Goal: Task Accomplishment & Management: Use online tool/utility

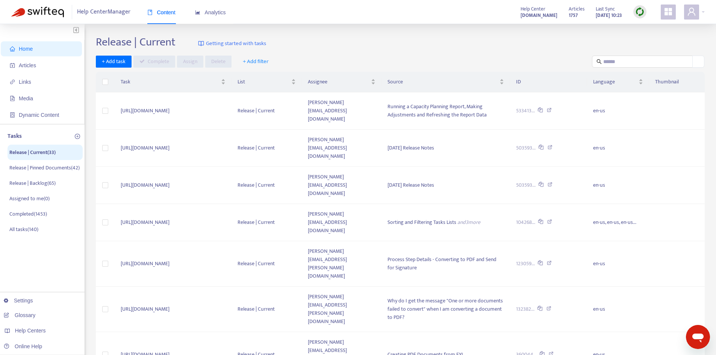
click at [253, 60] on span "+ Add filter" at bounding box center [256, 61] width 26 height 9
click at [254, 98] on span "Assignee" at bounding box center [260, 101] width 37 height 8
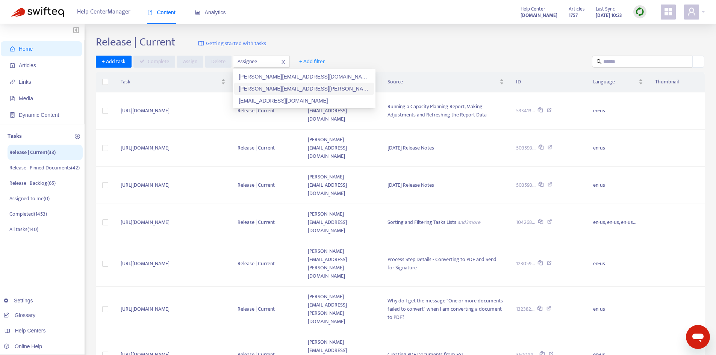
click at [257, 86] on div "robyn.cowe@fyi.app" at bounding box center [304, 89] width 131 height 8
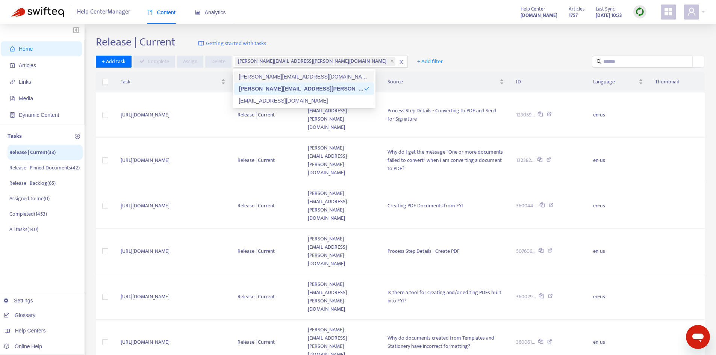
click at [422, 47] on div "Release | Current Getting started with tasks" at bounding box center [400, 43] width 609 height 17
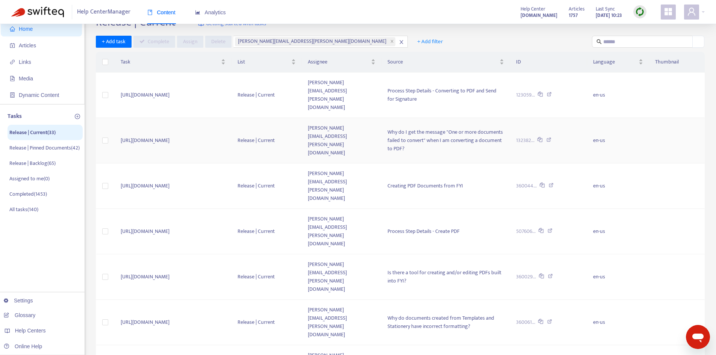
scroll to position [38, 0]
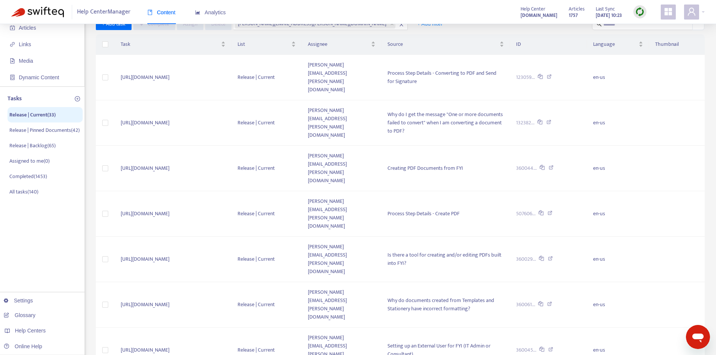
click at [595, 308] on span "10" at bounding box center [575, 305] width 47 height 11
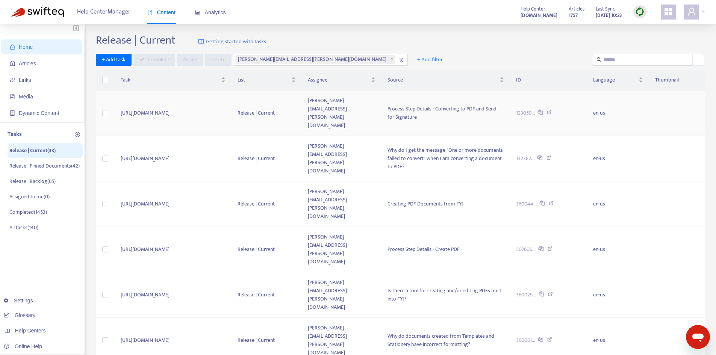
scroll to position [0, 0]
click at [624, 76] on div "Click to sort ascending" at bounding box center [624, 76] width 0 height 0
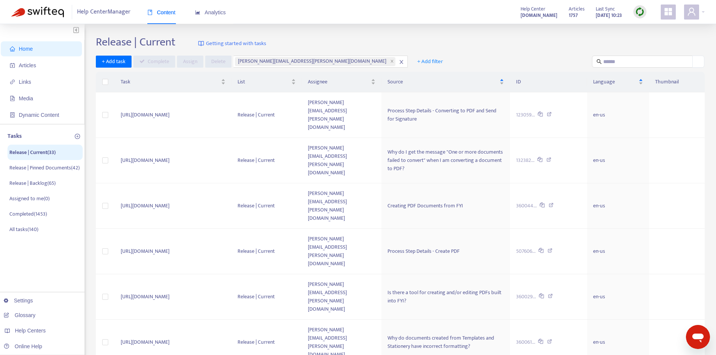
drag, startPoint x: 534, startPoint y: 53, endPoint x: 540, endPoint y: 52, distance: 5.6
click at [613, 59] on input "text" at bounding box center [642, 61] width 79 height 8
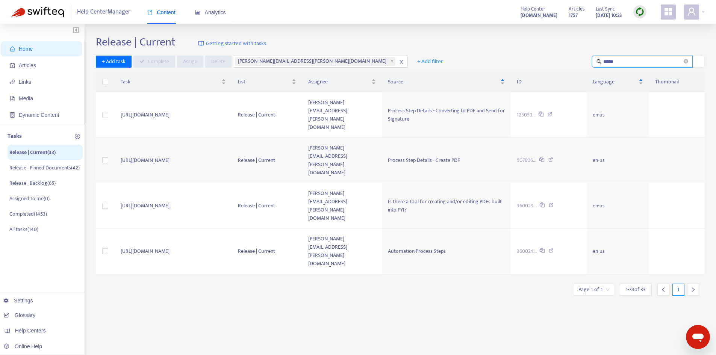
click at [192, 138] on td "https://fyiapp.atlassian.net/browse/FD-47037" at bounding box center [173, 160] width 117 height 45
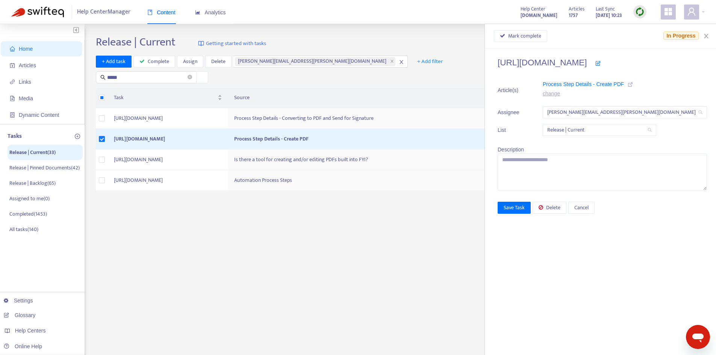
click at [633, 83] on icon at bounding box center [629, 84] width 5 height 5
click at [560, 204] on span "Delete" at bounding box center [553, 208] width 14 height 8
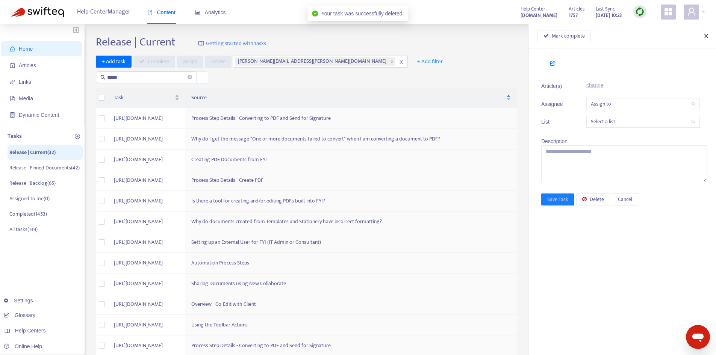
click at [705, 33] on button "Close" at bounding box center [706, 36] width 11 height 7
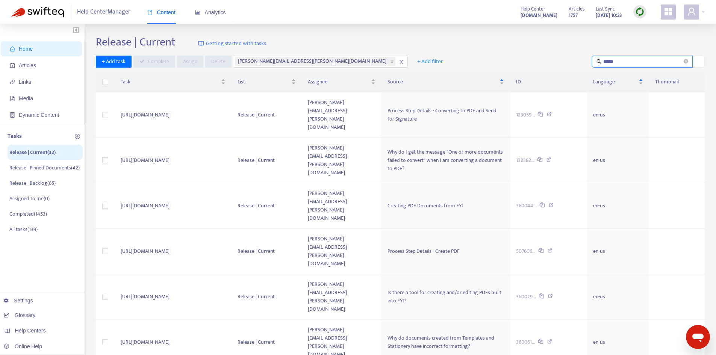
click at [632, 60] on input "*****" at bounding box center [642, 61] width 79 height 8
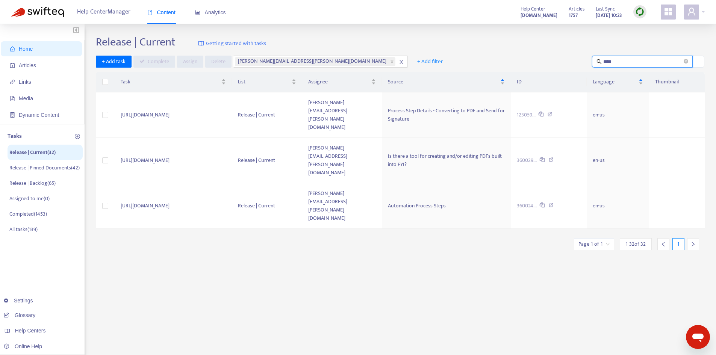
type input "*****"
click at [221, 107] on td "https://fyiapp.atlassian.net/browse/FD-47037" at bounding box center [173, 114] width 117 height 45
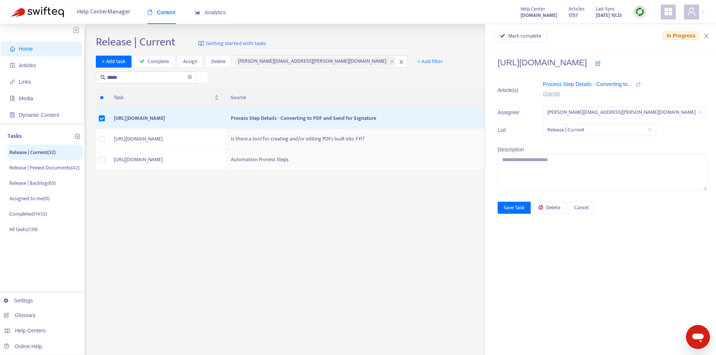
click at [641, 85] on icon at bounding box center [637, 84] width 5 height 5
click at [30, 100] on span "Media" at bounding box center [26, 98] width 14 height 6
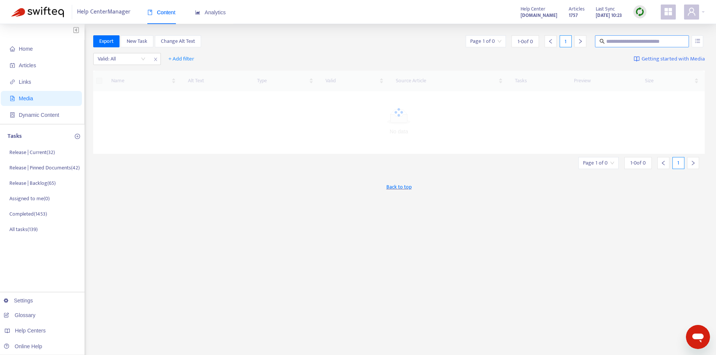
click at [640, 40] on input "text" at bounding box center [642, 41] width 72 height 8
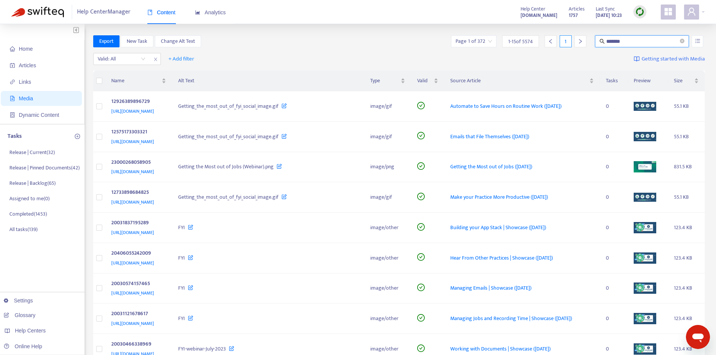
type input "*******"
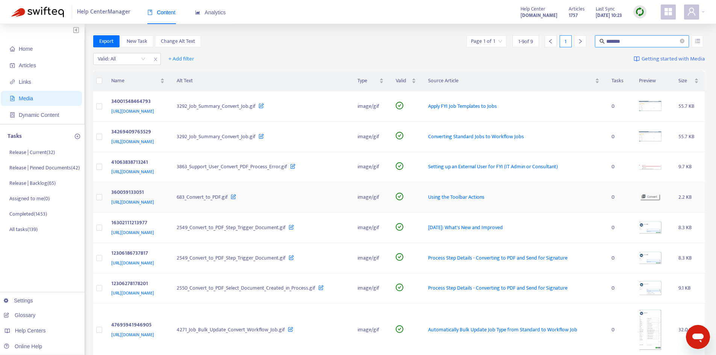
click at [550, 201] on div "Using the Toolbar Actions" at bounding box center [513, 197] width 171 height 8
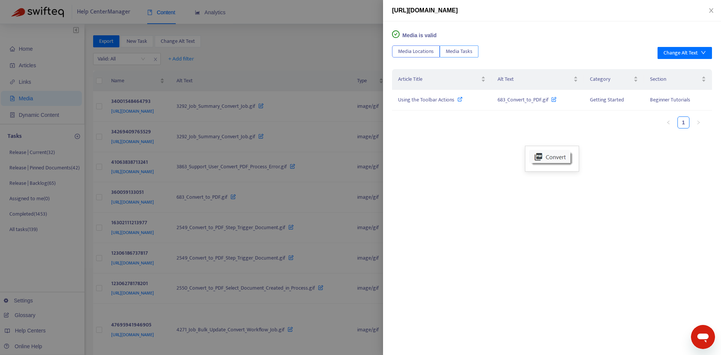
click at [475, 51] on button "Media Tasks" at bounding box center [459, 51] width 39 height 12
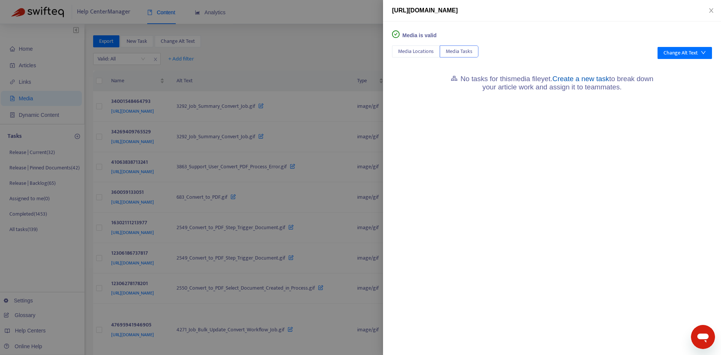
click at [586, 80] on link "Create a new task" at bounding box center [581, 79] width 57 height 8
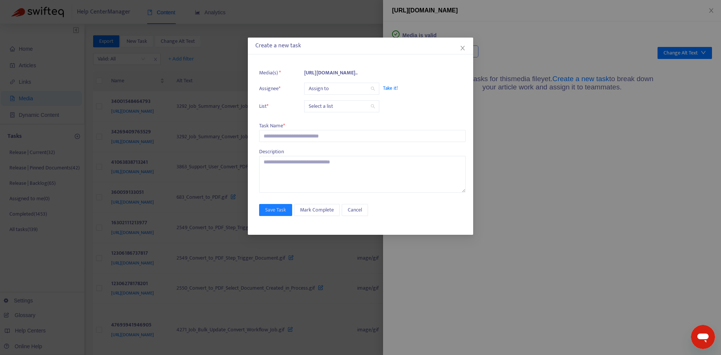
click at [332, 87] on input "search" at bounding box center [342, 88] width 66 height 11
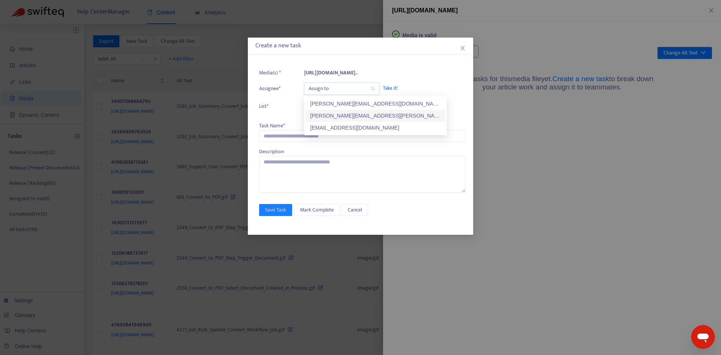
click at [328, 114] on div "robyn.cowe@fyi.app" at bounding box center [375, 116] width 131 height 8
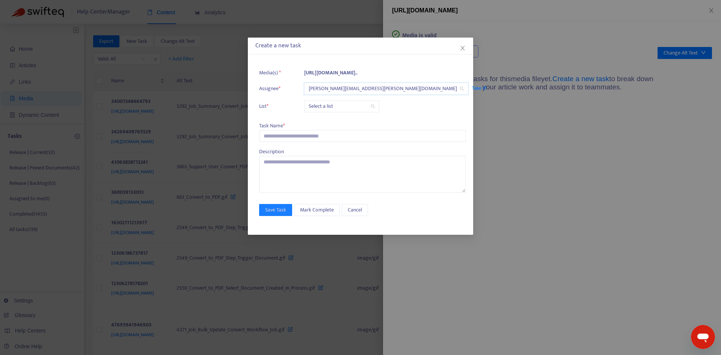
click at [330, 107] on input "search" at bounding box center [342, 106] width 66 height 11
drag, startPoint x: 331, startPoint y: 122, endPoint x: 327, endPoint y: 120, distance: 5.0
click at [332, 122] on div "Release | Current" at bounding box center [375, 121] width 131 height 8
click at [285, 138] on input "text" at bounding box center [362, 136] width 207 height 12
paste input "**********"
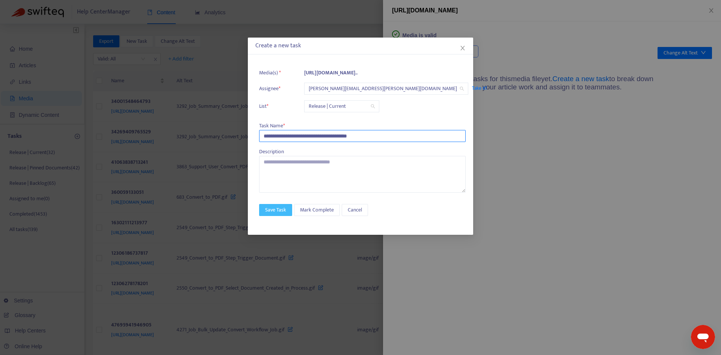
type input "**********"
click at [286, 206] on span "Save Task" at bounding box center [275, 210] width 21 height 8
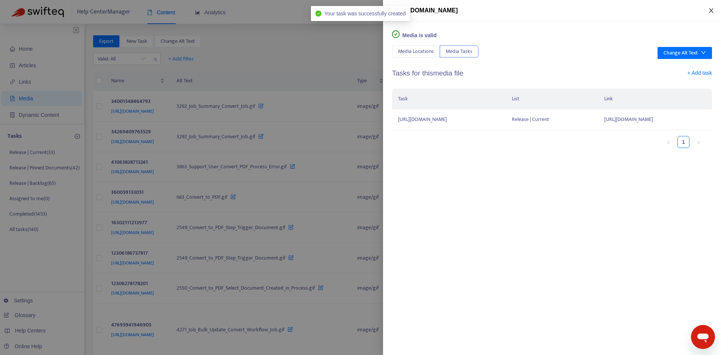
click at [708, 11] on button "Close" at bounding box center [711, 10] width 11 height 7
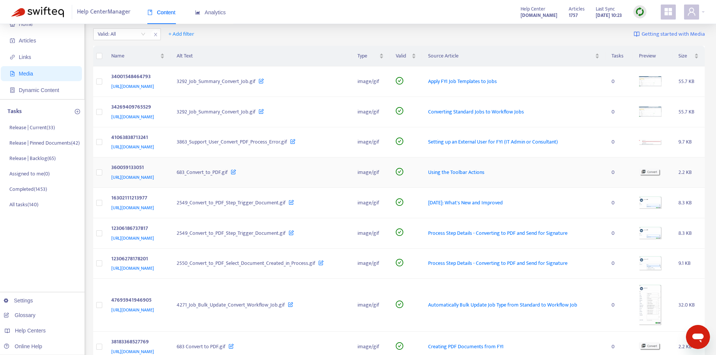
scroll to position [38, 0]
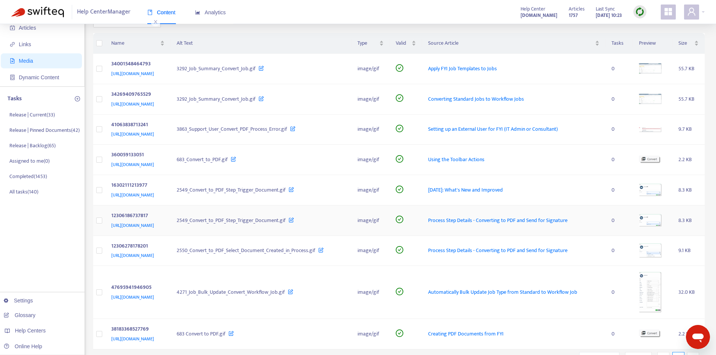
click at [324, 231] on td "2549_Convert_to_PDF_Step_Trigger_Document.gif" at bounding box center [261, 221] width 180 height 30
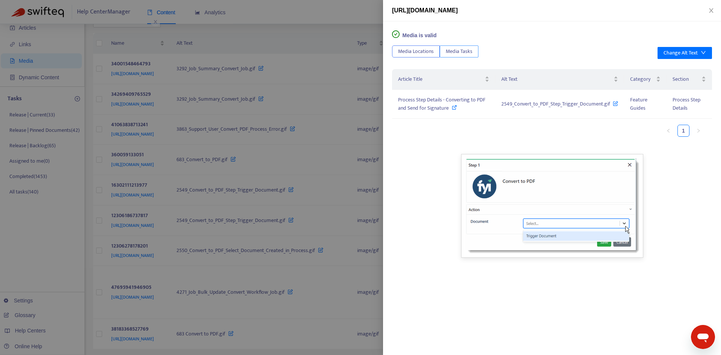
click at [460, 52] on span "Media Tasks" at bounding box center [459, 51] width 27 height 8
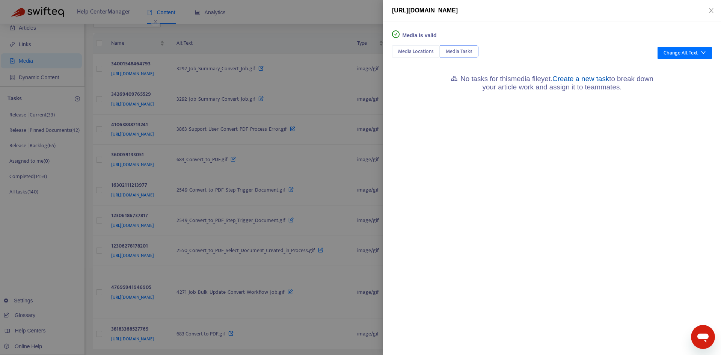
click at [603, 76] on link "Create a new task" at bounding box center [581, 79] width 57 height 8
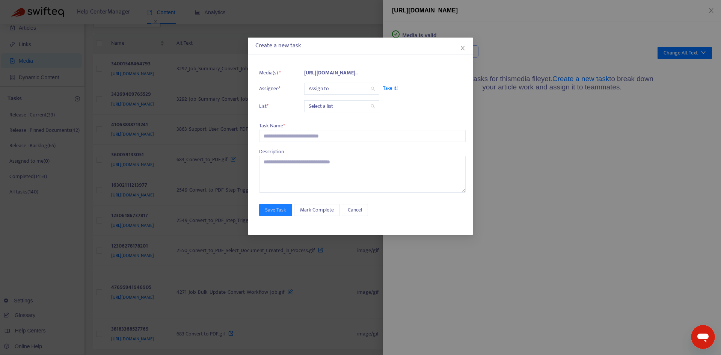
click at [337, 87] on input "search" at bounding box center [342, 88] width 66 height 11
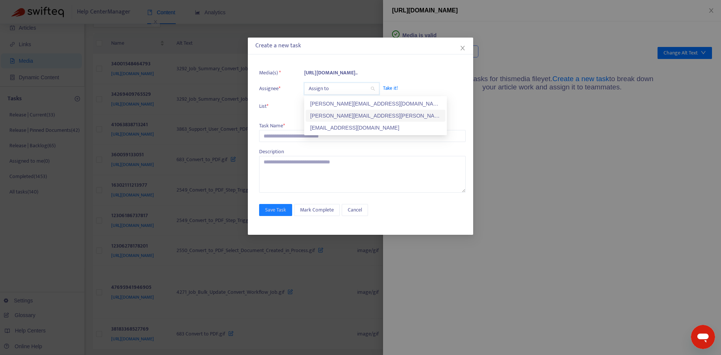
click at [330, 114] on div "robyn.cowe@fyi.app" at bounding box center [375, 116] width 131 height 8
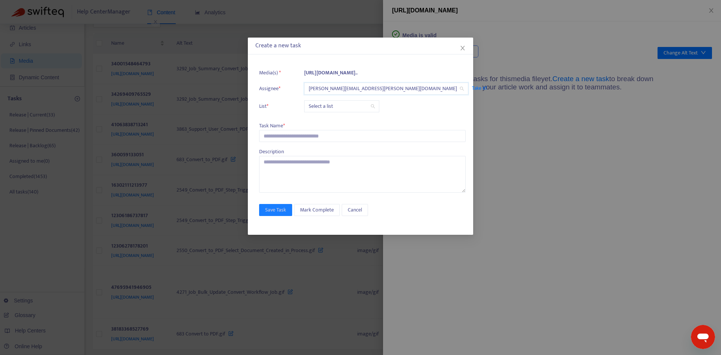
click at [326, 104] on input "search" at bounding box center [342, 106] width 66 height 11
click at [327, 121] on div "Release | Current" at bounding box center [375, 121] width 131 height 8
click at [274, 135] on input "text" at bounding box center [362, 136] width 207 height 12
click at [269, 136] on input "text" at bounding box center [362, 136] width 207 height 12
paste input "**********"
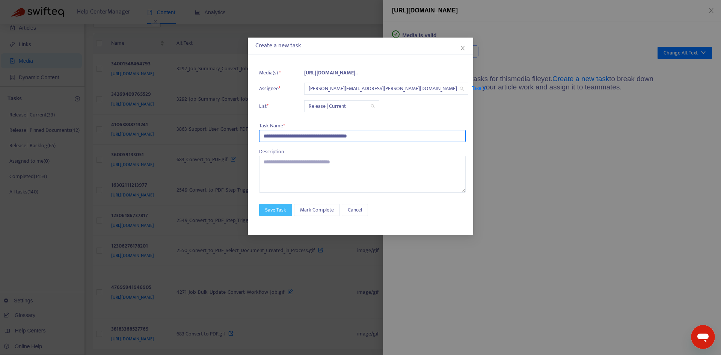
type input "**********"
click at [269, 206] on span "Save Task" at bounding box center [275, 210] width 21 height 8
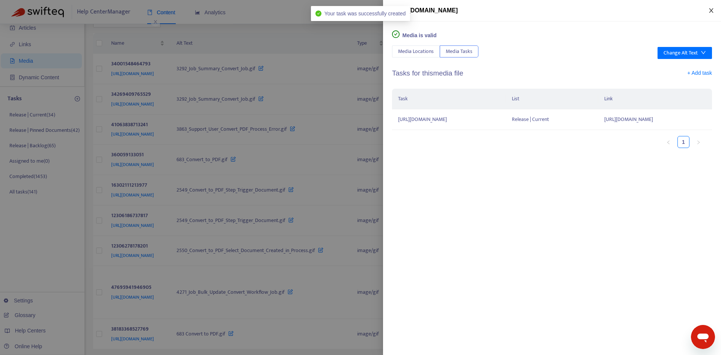
click at [708, 13] on button "Close" at bounding box center [711, 10] width 11 height 7
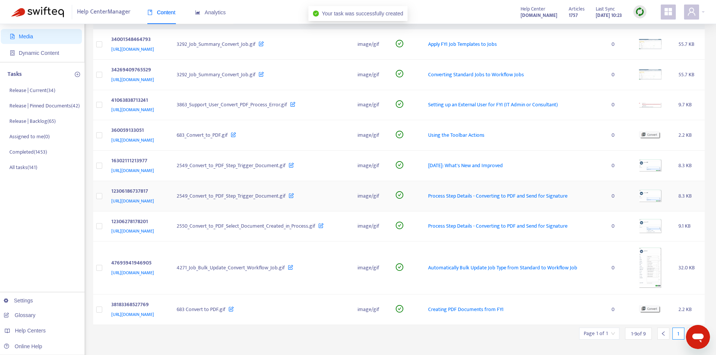
scroll to position [75, 0]
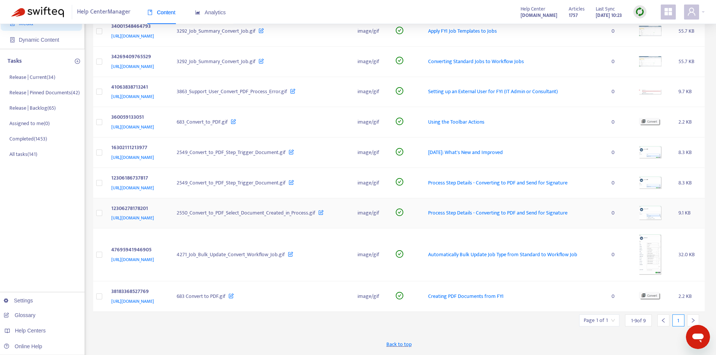
click at [511, 223] on td "Process Step Details - Converting to PDF and Send for Signature" at bounding box center [513, 213] width 183 height 30
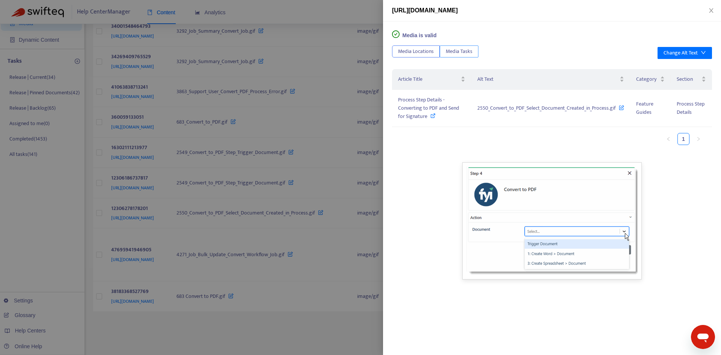
click at [469, 51] on span "Media Tasks" at bounding box center [459, 51] width 27 height 8
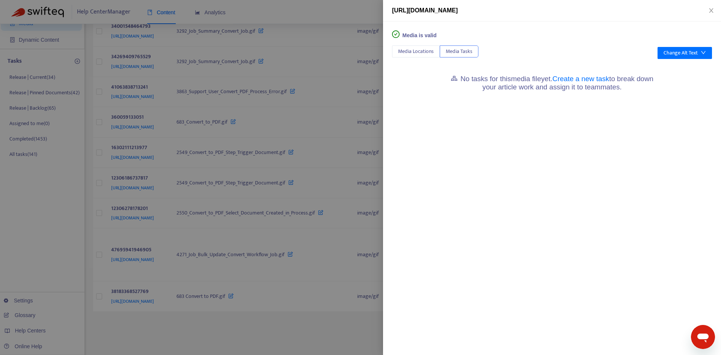
click at [588, 73] on div "No tasks for this media file yet. Create a new task to break down your article …" at bounding box center [552, 82] width 320 height 26
click at [589, 76] on link "Create a new task" at bounding box center [581, 79] width 57 height 8
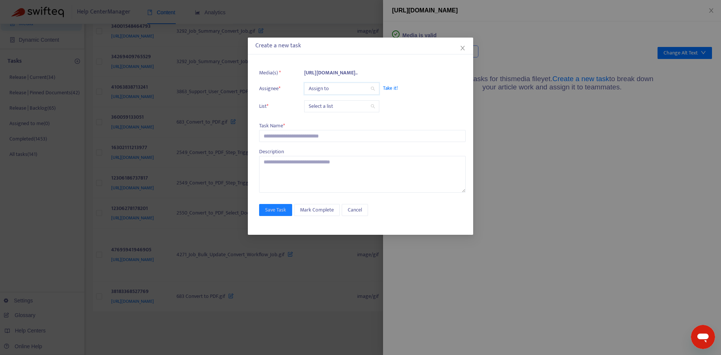
click at [320, 88] on input "search" at bounding box center [342, 88] width 66 height 11
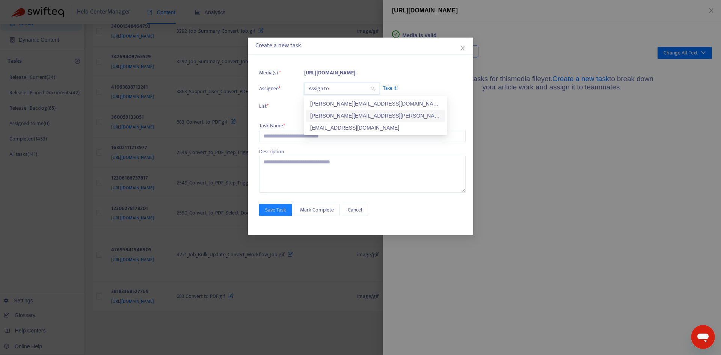
click at [321, 114] on div "robyn.cowe@fyi.app" at bounding box center [375, 116] width 131 height 8
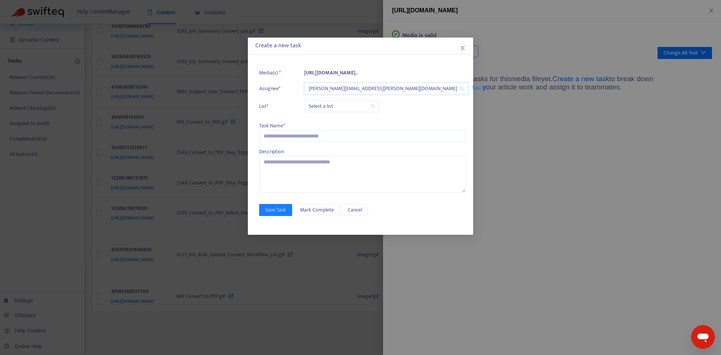
click at [311, 106] on input "search" at bounding box center [342, 106] width 66 height 11
click at [316, 118] on div "Release | Current" at bounding box center [375, 121] width 131 height 8
click at [281, 132] on input "text" at bounding box center [362, 136] width 207 height 12
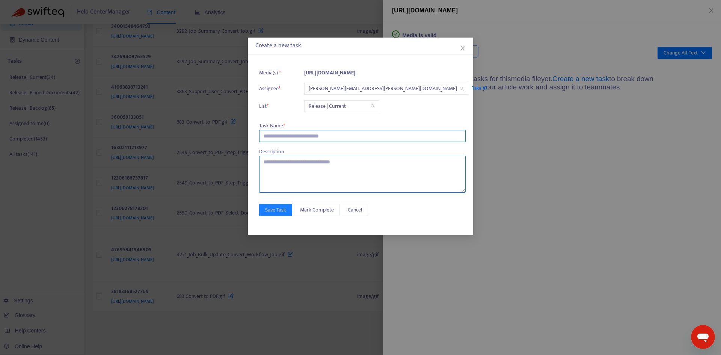
paste input "**********"
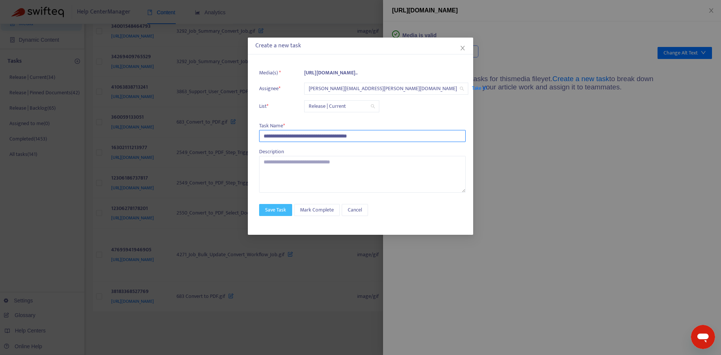
type input "**********"
click at [273, 210] on span "Save Task" at bounding box center [275, 210] width 21 height 8
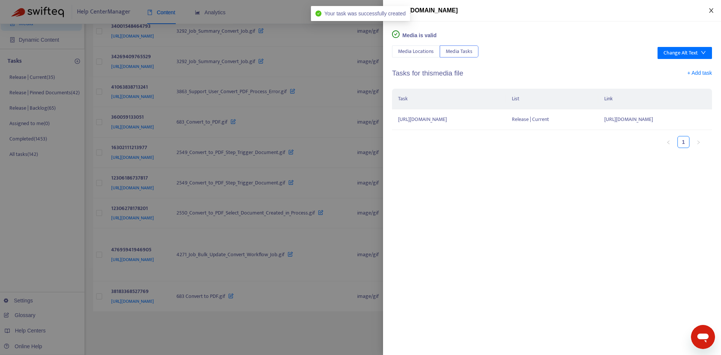
click at [712, 12] on icon "close" at bounding box center [712, 11] width 6 height 6
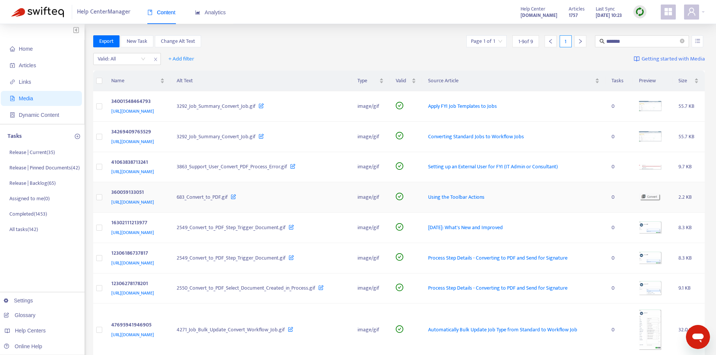
scroll to position [120, 0]
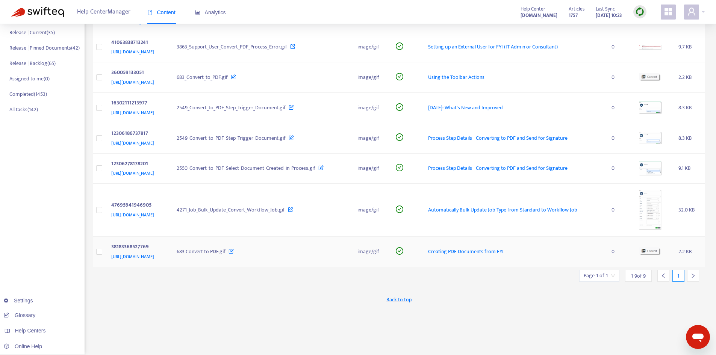
drag, startPoint x: 315, startPoint y: 266, endPoint x: 487, endPoint y: 261, distance: 172.2
click at [487, 261] on td "Creating PDF Documents from FYI" at bounding box center [513, 252] width 183 height 30
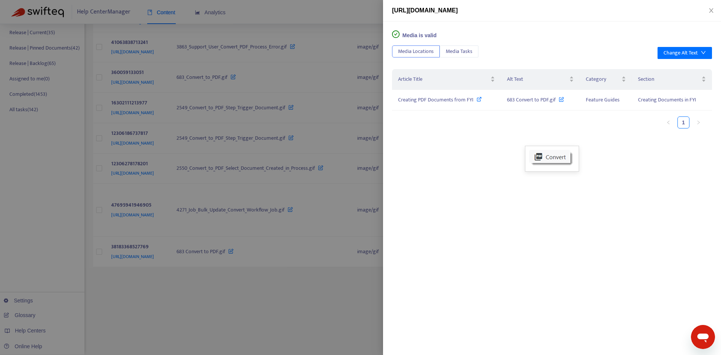
click at [457, 45] on div "Media is valid Media Locations Media Tasks Change Alt Text Article Title Alt Te…" at bounding box center [552, 188] width 338 height 334
click at [460, 49] on span "Media Tasks" at bounding box center [459, 51] width 27 height 8
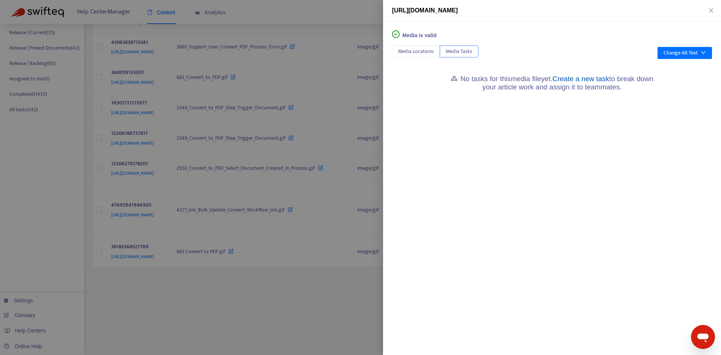
click at [595, 80] on link "Create a new task" at bounding box center [581, 79] width 57 height 8
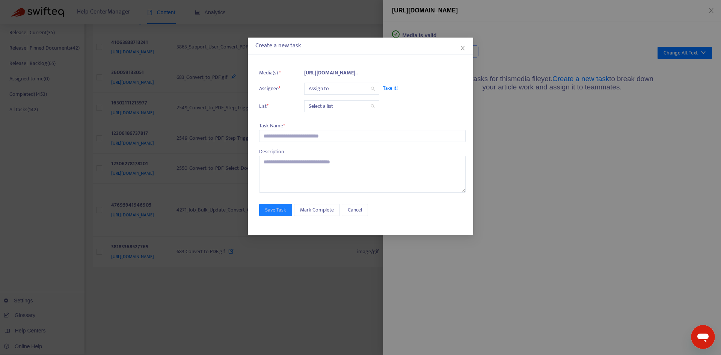
click at [336, 91] on input "search" at bounding box center [342, 88] width 66 height 11
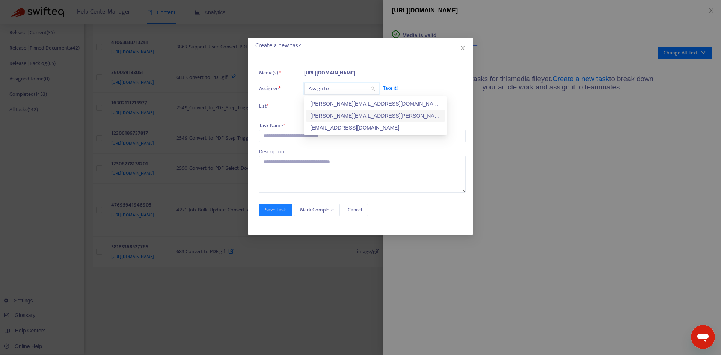
click at [335, 113] on div "robyn.cowe@fyi.app" at bounding box center [375, 116] width 131 height 8
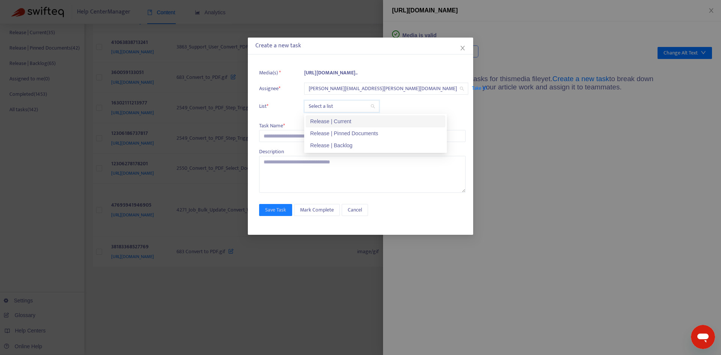
click at [328, 106] on input "search" at bounding box center [342, 106] width 66 height 11
click at [328, 121] on div "Release | Current" at bounding box center [375, 121] width 131 height 8
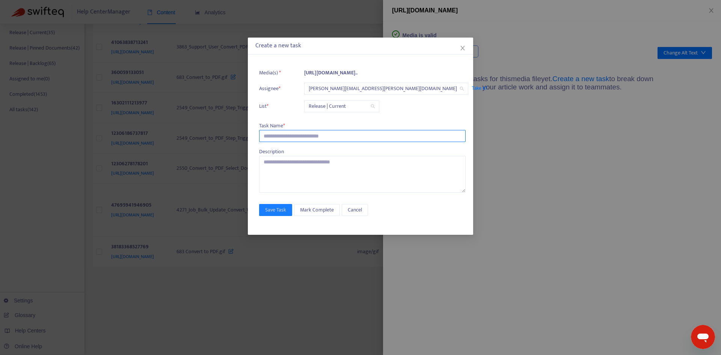
click at [275, 137] on input "text" at bounding box center [362, 136] width 207 height 12
click at [291, 135] on input "text" at bounding box center [362, 136] width 207 height 12
paste input "**********"
type input "**********"
click at [276, 210] on span "Save Task" at bounding box center [275, 210] width 21 height 8
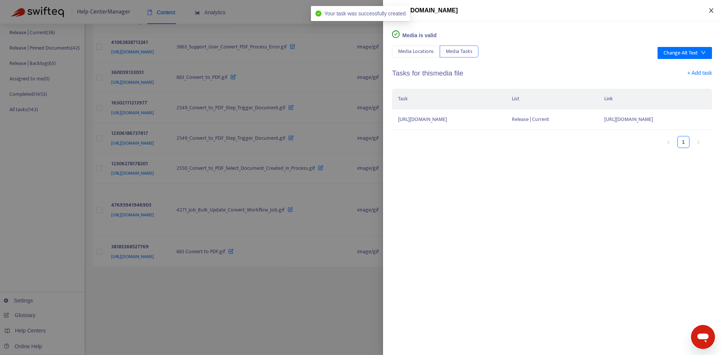
click at [710, 14] on button "Close" at bounding box center [711, 10] width 11 height 7
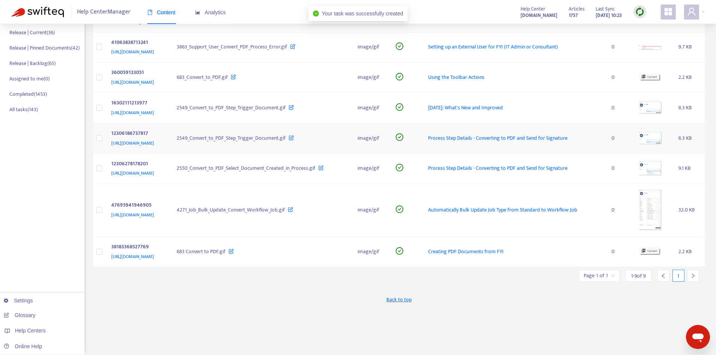
scroll to position [0, 0]
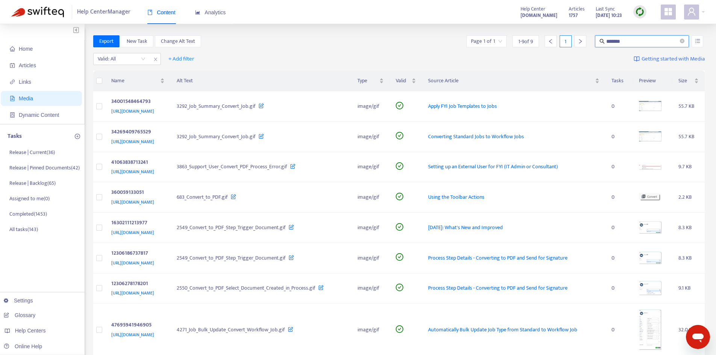
drag, startPoint x: 636, startPoint y: 44, endPoint x: 558, endPoint y: 35, distance: 77.9
click at [558, 35] on div "Page 1 of 1 1 - 9 of 9 1 *******" at bounding box center [585, 41] width 240 height 12
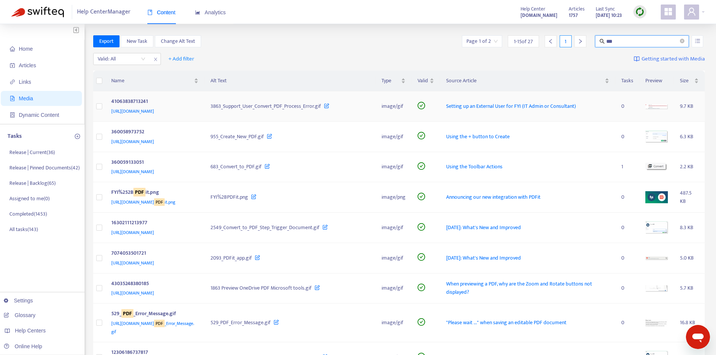
click at [510, 109] on span "Setting up an External User for FYI (IT Admin or Consultant)" at bounding box center [511, 106] width 130 height 9
click at [656, 106] on img at bounding box center [656, 106] width 23 height 5
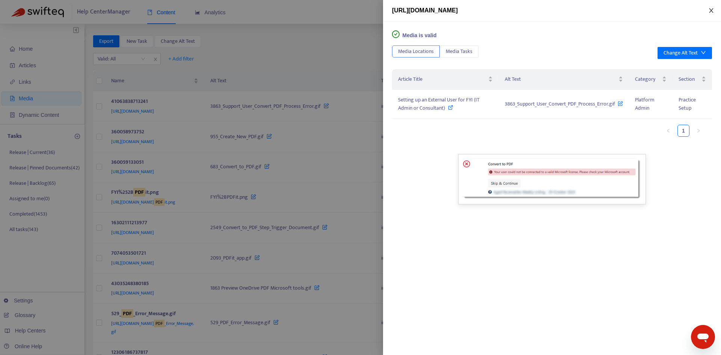
click at [711, 11] on icon "close" at bounding box center [711, 10] width 4 height 5
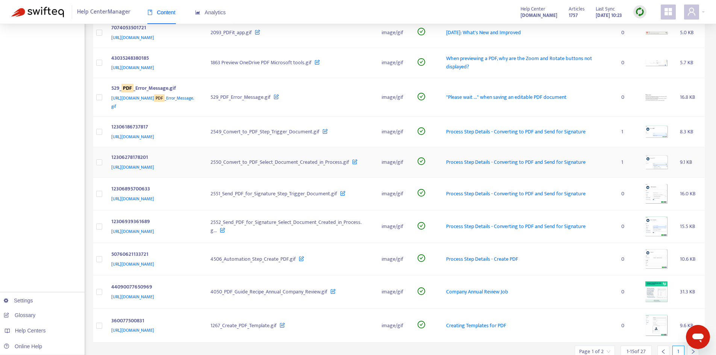
scroll to position [263, 0]
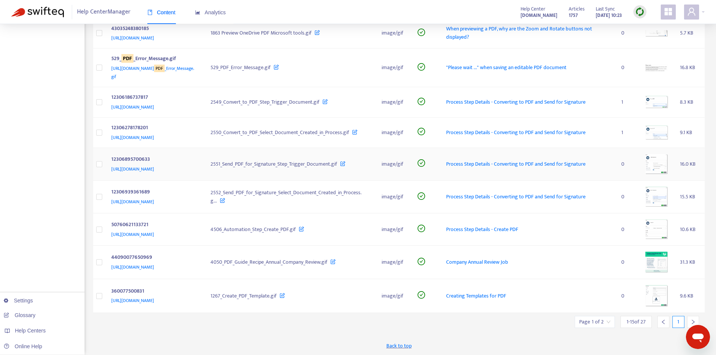
click at [556, 173] on td "Process Step Details - Converting to PDF and Send for Signature" at bounding box center [527, 164] width 175 height 33
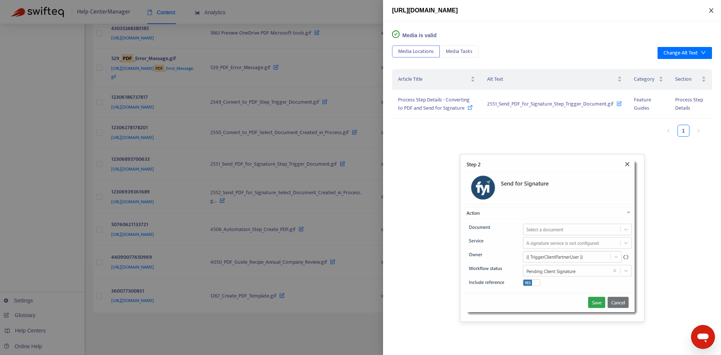
click at [712, 11] on icon "close" at bounding box center [711, 10] width 4 height 5
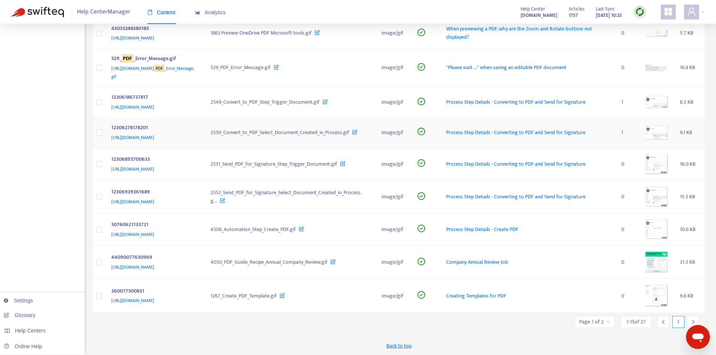
scroll to position [263, 0]
click at [571, 230] on div "Process Step Details - Create PDF" at bounding box center [527, 229] width 163 height 8
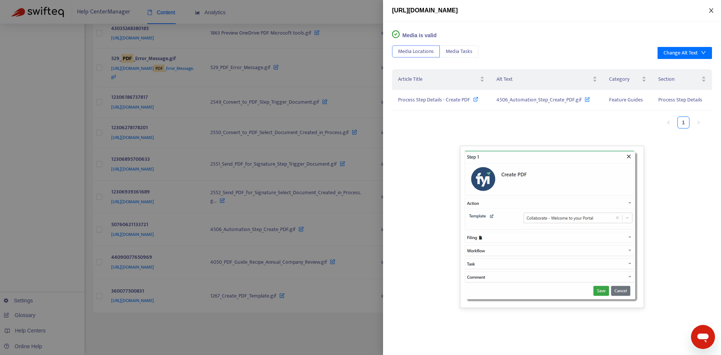
click at [714, 10] on icon "close" at bounding box center [712, 11] width 6 height 6
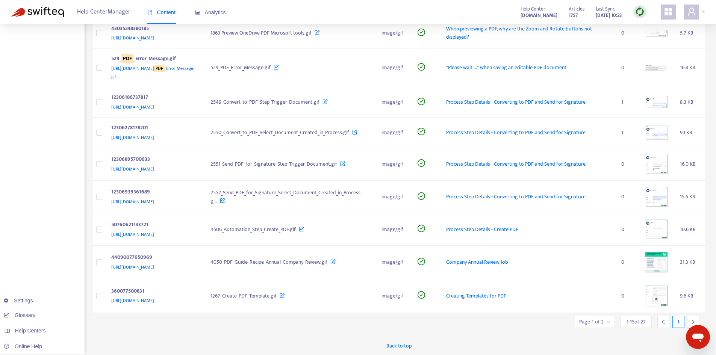
click at [611, 321] on div "Page 1 of 2" at bounding box center [595, 322] width 40 height 12
click at [593, 305] on span "15" at bounding box center [576, 309] width 47 height 11
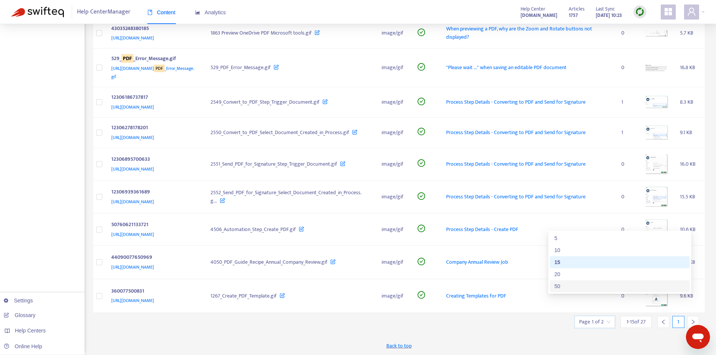
click at [569, 289] on div "50" at bounding box center [619, 286] width 131 height 8
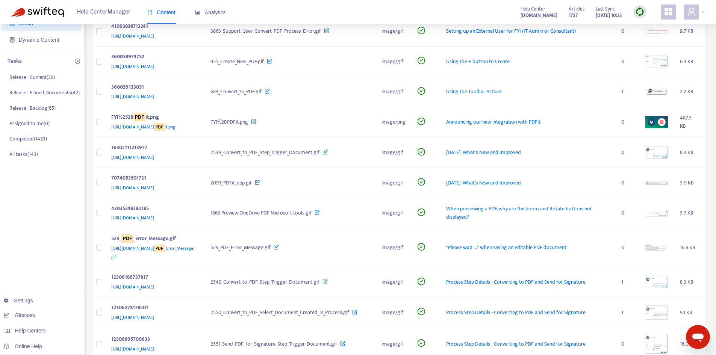
scroll to position [0, 0]
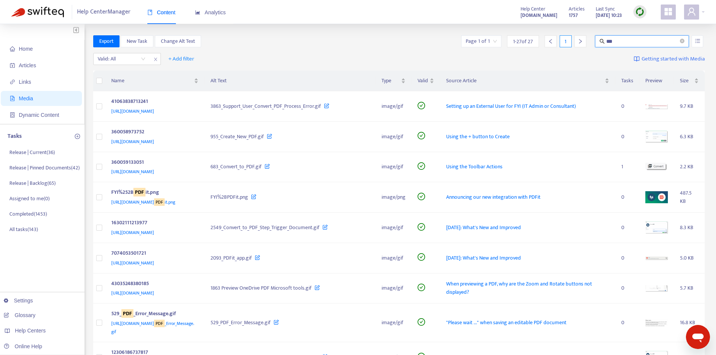
drag, startPoint x: 636, startPoint y: 38, endPoint x: 585, endPoint y: 38, distance: 50.7
click at [585, 38] on div "Page 1 of 1 1 - 27 of 27 1 ***" at bounding box center [582, 41] width 245 height 12
type input "*******"
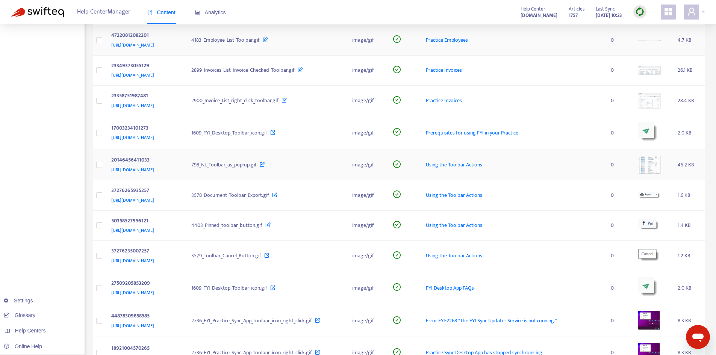
scroll to position [263, 0]
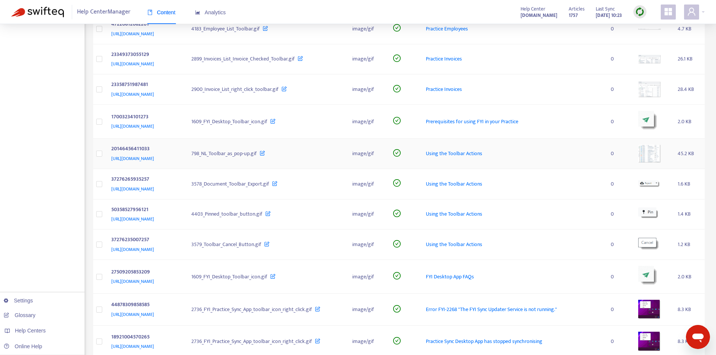
click at [548, 158] on td "Using the Toolbar Actions" at bounding box center [512, 154] width 185 height 30
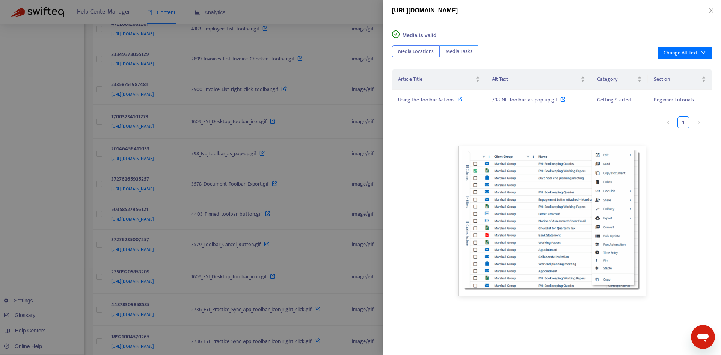
click at [461, 51] on span "Media Tasks" at bounding box center [459, 51] width 27 height 8
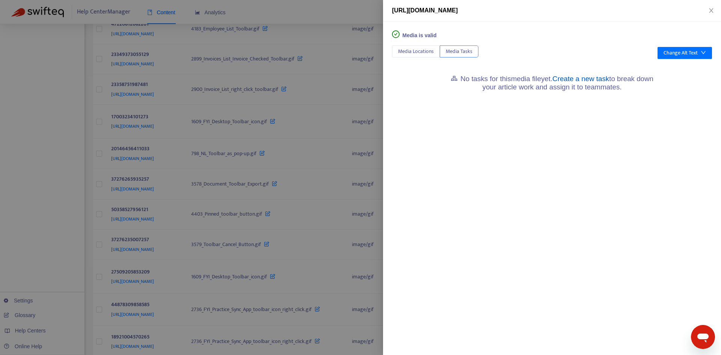
click at [585, 77] on link "Create a new task" at bounding box center [581, 79] width 57 height 8
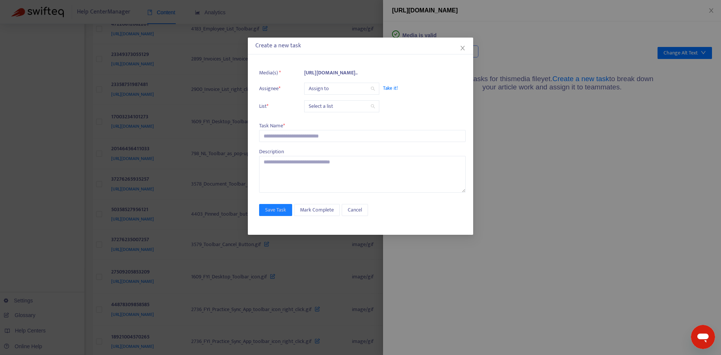
click at [326, 94] on input "search" at bounding box center [342, 88] width 66 height 11
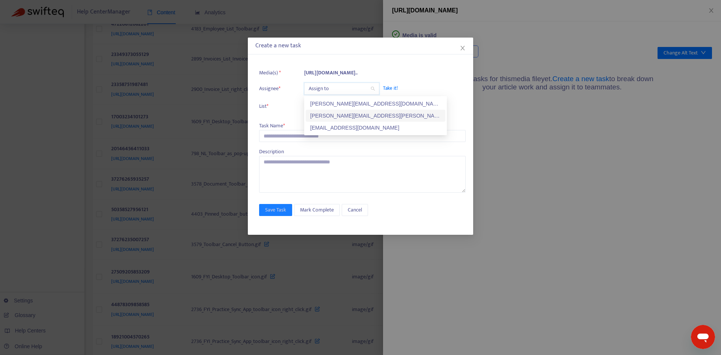
click at [329, 114] on div "robyn.cowe@fyi.app" at bounding box center [375, 116] width 131 height 8
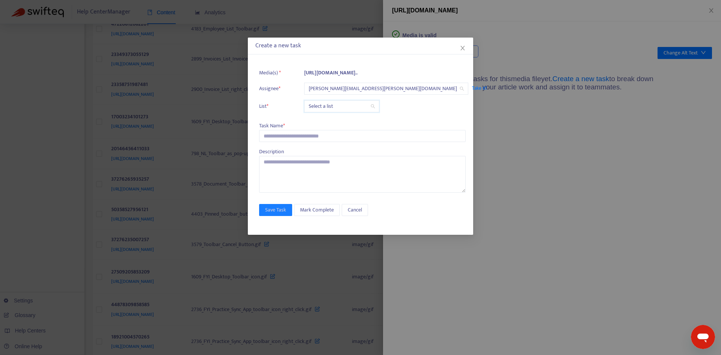
click at [322, 106] on input "search" at bounding box center [342, 106] width 66 height 11
click at [322, 118] on div "Release | Current" at bounding box center [375, 121] width 131 height 8
click at [292, 134] on input "text" at bounding box center [362, 136] width 207 height 12
paste input "**********"
type input "**********"
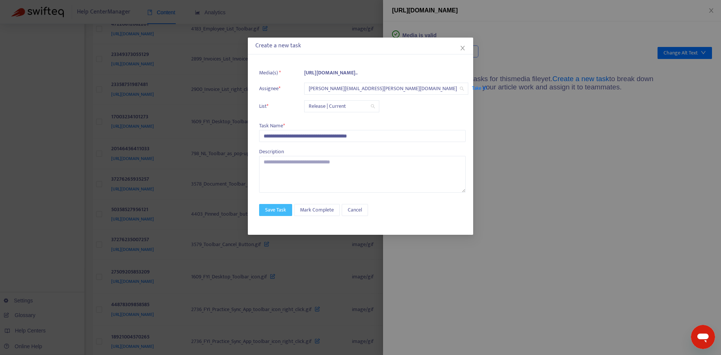
click at [274, 209] on span "Save Task" at bounding box center [275, 210] width 21 height 8
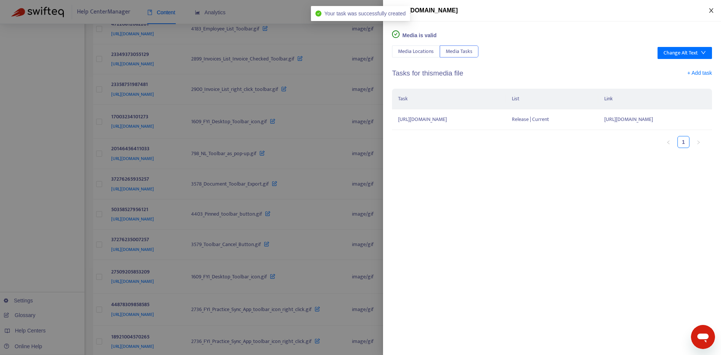
click at [715, 9] on button "Close" at bounding box center [711, 10] width 11 height 7
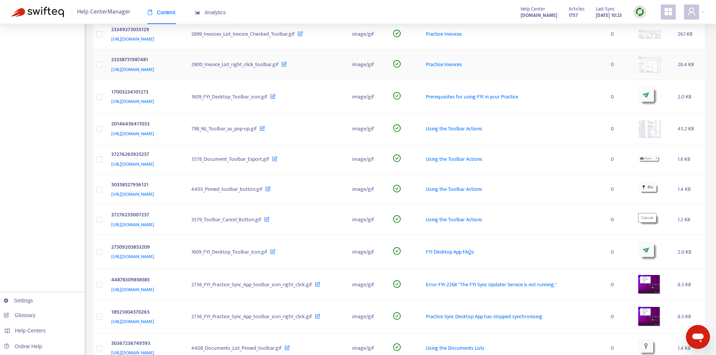
scroll to position [301, 0]
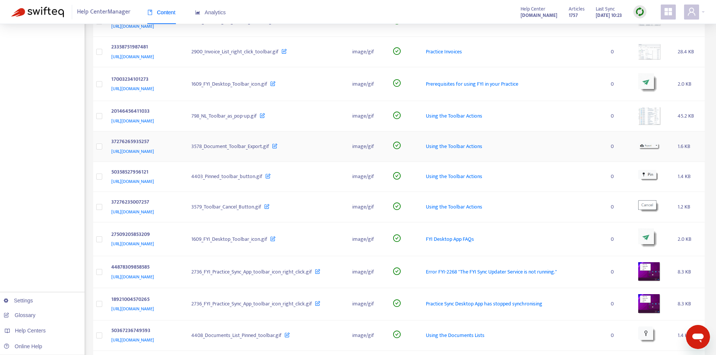
click at [540, 143] on div "Using the Toolbar Actions" at bounding box center [512, 146] width 173 height 8
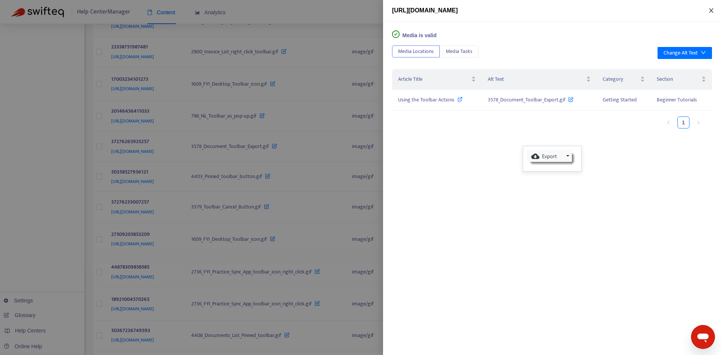
click at [711, 13] on button "Close" at bounding box center [711, 10] width 11 height 7
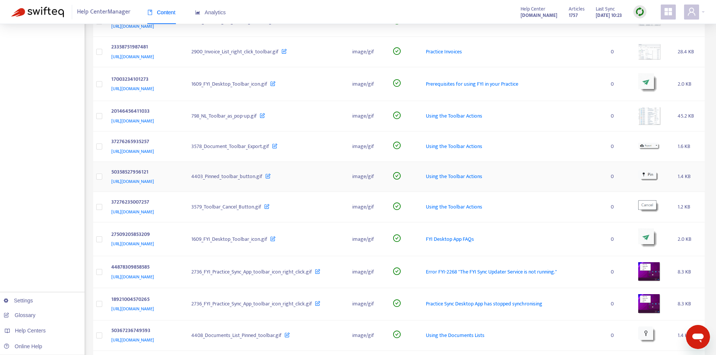
click at [482, 174] on span "Using the Toolbar Actions" at bounding box center [454, 176] width 56 height 9
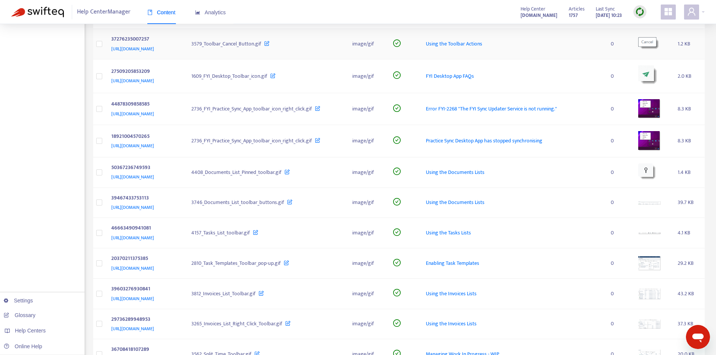
scroll to position [488, 0]
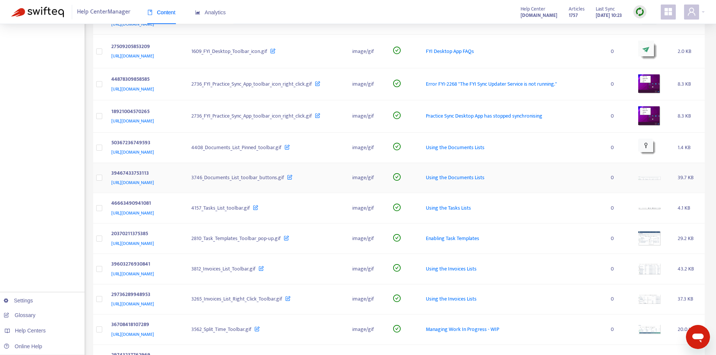
click at [539, 178] on div "Using the Documents Lists" at bounding box center [512, 178] width 173 height 8
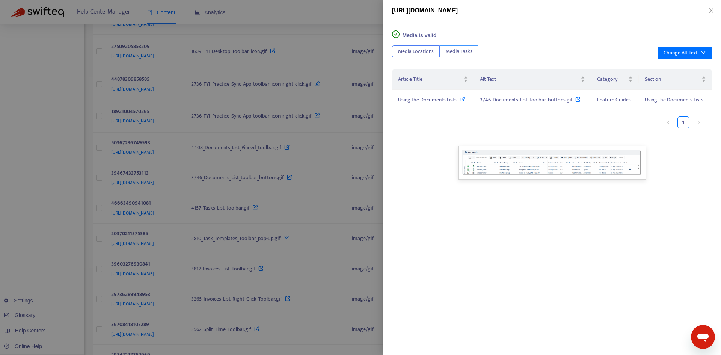
click at [467, 53] on span "Media Tasks" at bounding box center [459, 51] width 27 height 8
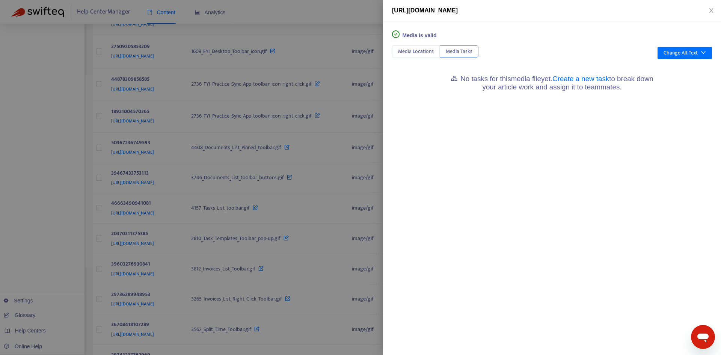
click at [592, 72] on div "No tasks for this media file yet. Create a new task to break down your article …" at bounding box center [552, 82] width 320 height 26
click at [593, 77] on link "Create a new task" at bounding box center [581, 79] width 57 height 8
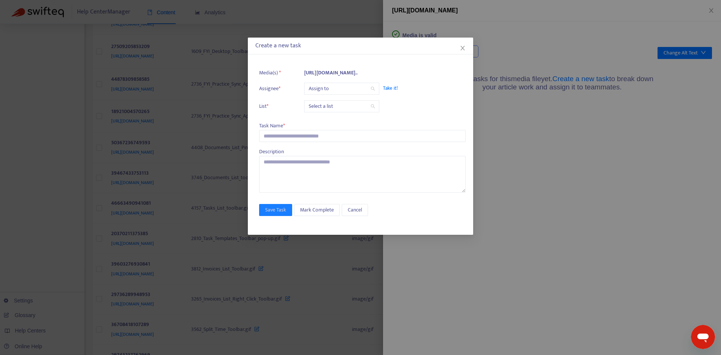
click at [340, 89] on input "search" at bounding box center [342, 88] width 66 height 11
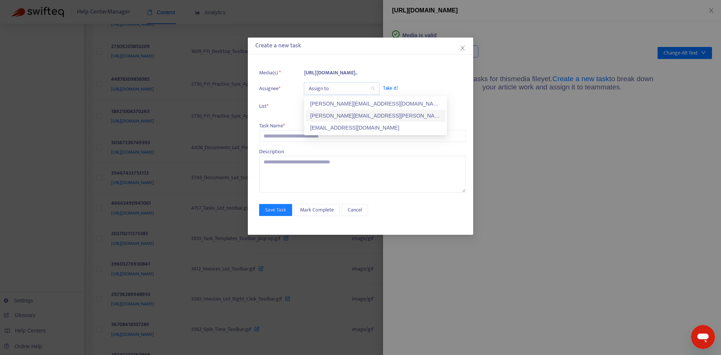
click at [334, 113] on div "robyn.cowe@fyi.app" at bounding box center [375, 116] width 131 height 8
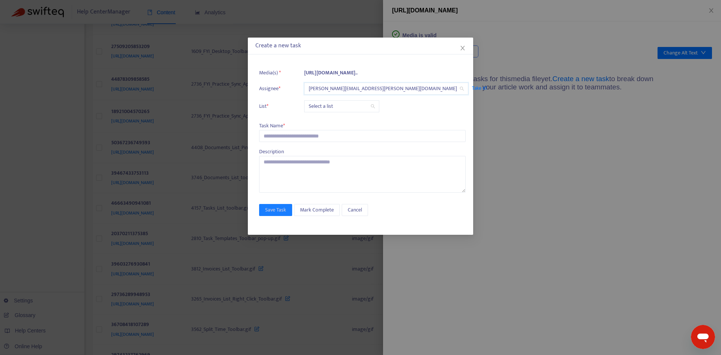
click at [332, 109] on input "search" at bounding box center [342, 106] width 66 height 11
click at [333, 120] on div "Release | Current" at bounding box center [375, 121] width 131 height 8
click at [279, 140] on input "text" at bounding box center [362, 136] width 207 height 12
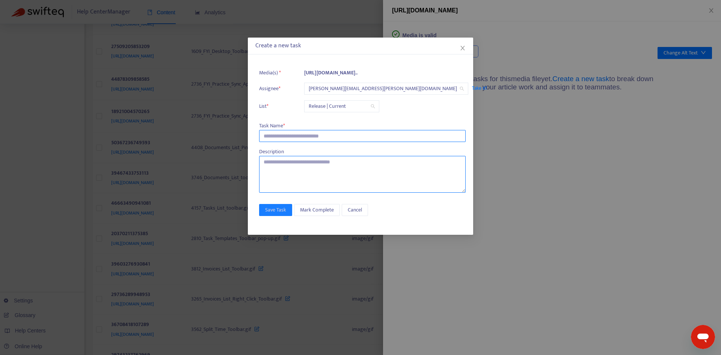
paste input "**********"
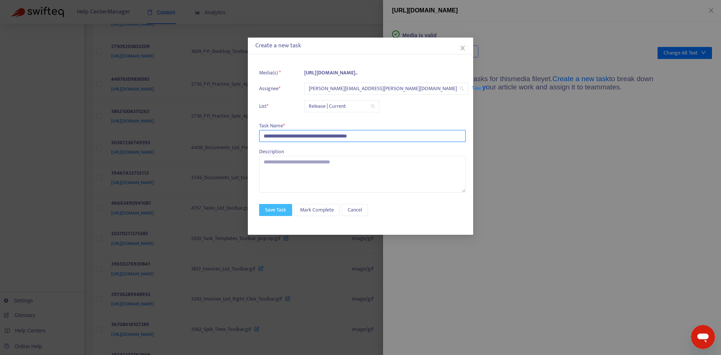
type input "**********"
click at [284, 213] on span "Save Task" at bounding box center [275, 210] width 21 height 8
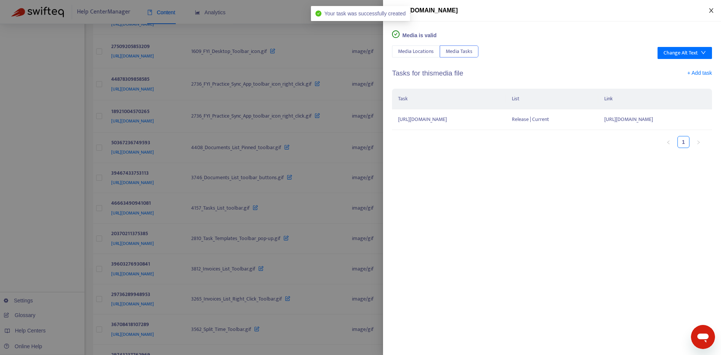
click at [710, 11] on icon "close" at bounding box center [712, 11] width 6 height 6
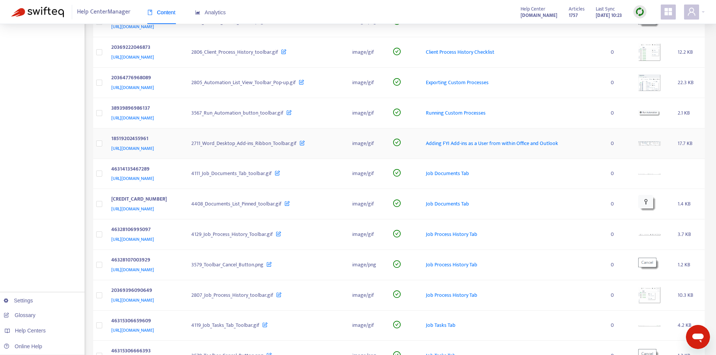
scroll to position [1278, 0]
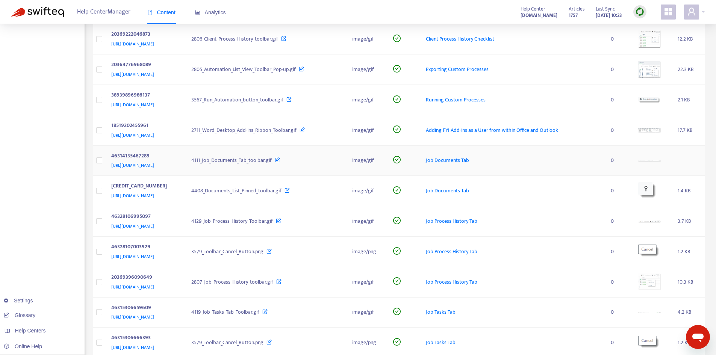
click at [547, 160] on div "Job Documents Tab" at bounding box center [512, 160] width 173 height 8
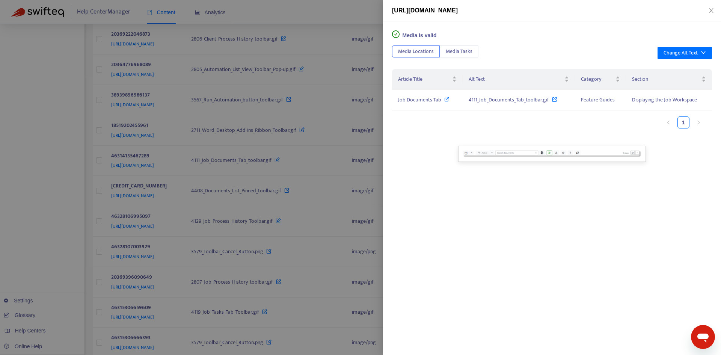
click at [709, 15] on div "https://support.fyi.app/hc/article_attachments/46314135467289" at bounding box center [552, 10] width 338 height 21
click at [710, 13] on icon "close" at bounding box center [712, 11] width 6 height 6
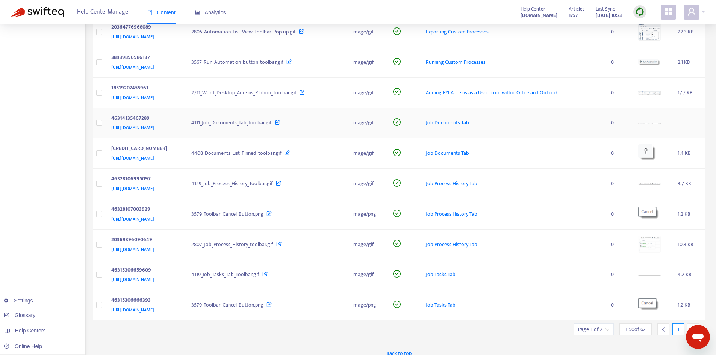
scroll to position [1323, 0]
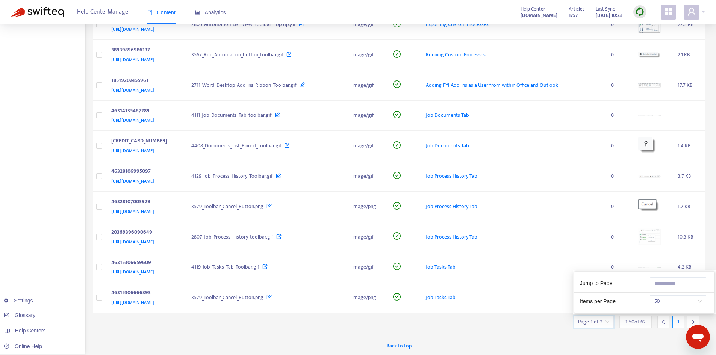
click at [607, 322] on input "search" at bounding box center [593, 321] width 31 height 11
click at [659, 301] on span "50" at bounding box center [677, 301] width 47 height 11
click at [586, 289] on div "50" at bounding box center [634, 286] width 131 height 8
click at [692, 321] on icon "right" at bounding box center [692, 321] width 5 height 5
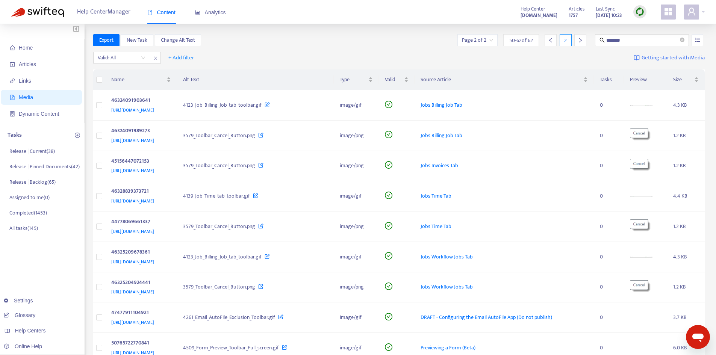
scroll to position [0, 0]
click at [684, 42] on icon "close-circle" at bounding box center [682, 41] width 5 height 5
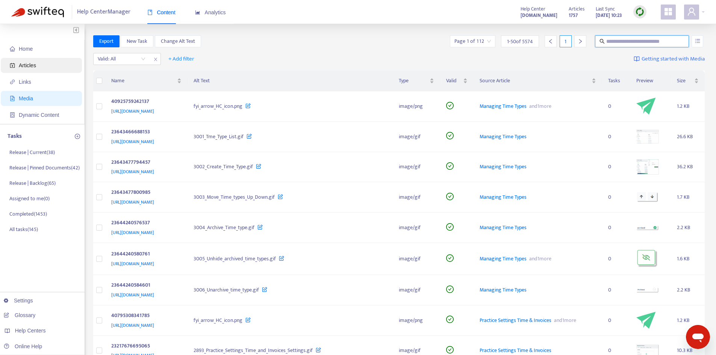
click at [23, 64] on span "Articles" at bounding box center [27, 65] width 17 height 6
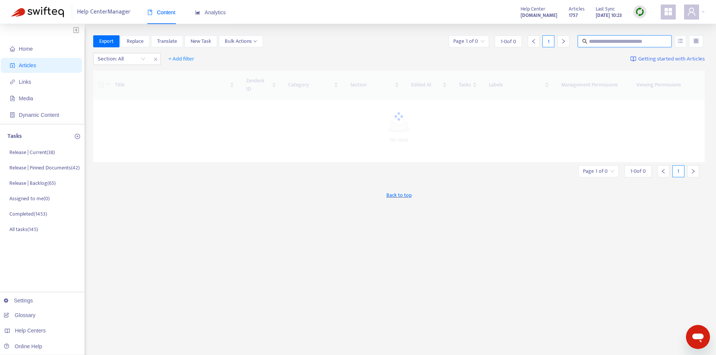
click at [612, 41] on input "text" at bounding box center [625, 41] width 72 height 8
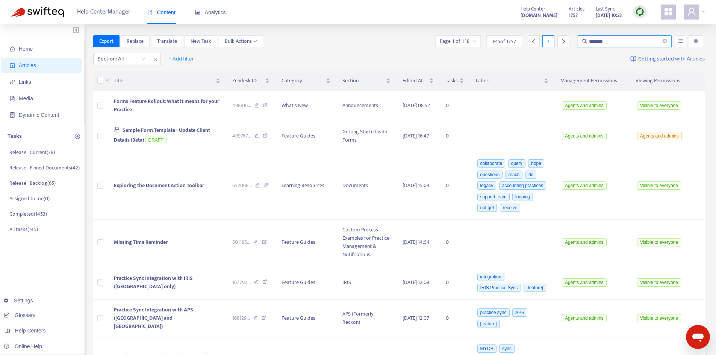
type input "*******"
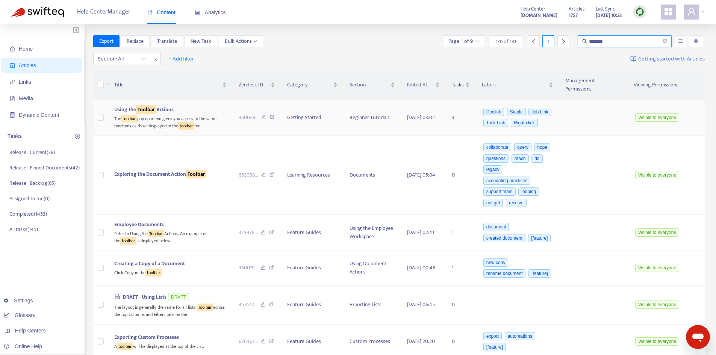
click at [173, 105] on span "Using the Toolbar Actions" at bounding box center [143, 109] width 59 height 9
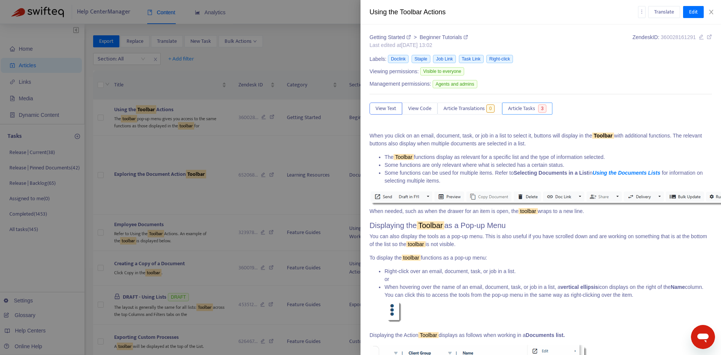
click at [525, 111] on span "Article Tasks" at bounding box center [521, 108] width 27 height 8
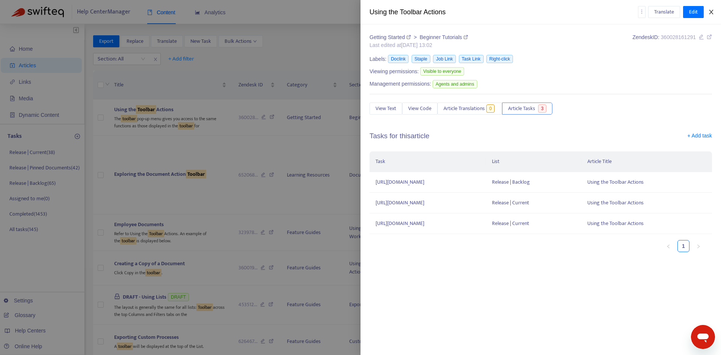
click at [713, 13] on icon "close" at bounding box center [712, 12] width 6 height 6
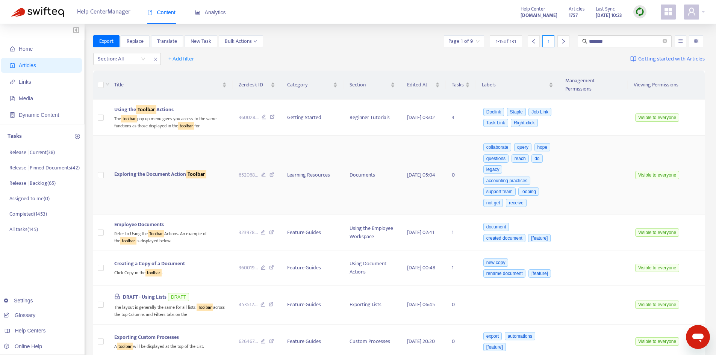
click at [166, 147] on td "Exploring the Document Action Toolbar" at bounding box center [170, 175] width 124 height 79
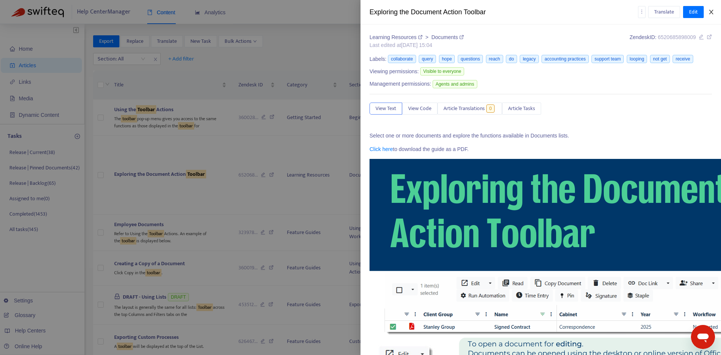
click at [713, 10] on icon "close" at bounding box center [712, 12] width 6 height 6
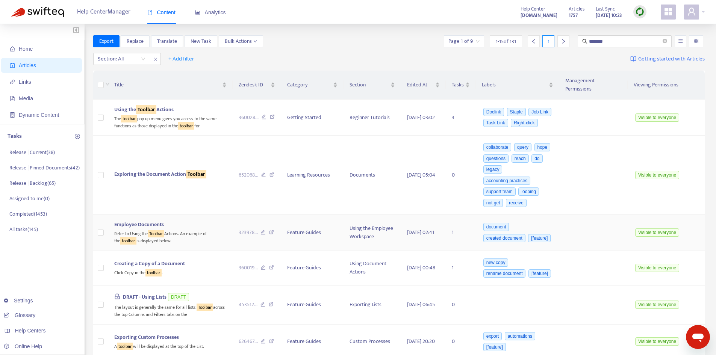
click at [192, 221] on div "Employee Documents" at bounding box center [170, 225] width 112 height 8
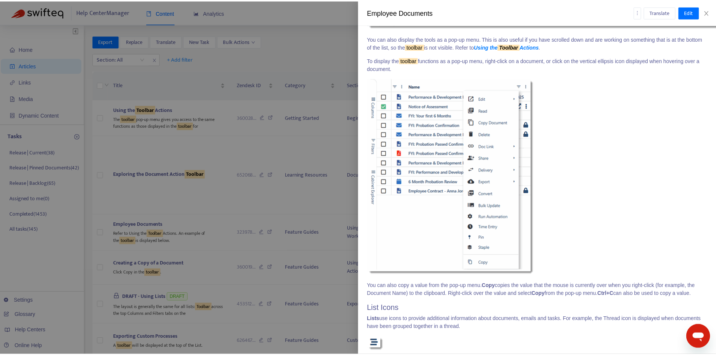
scroll to position [1735, 0]
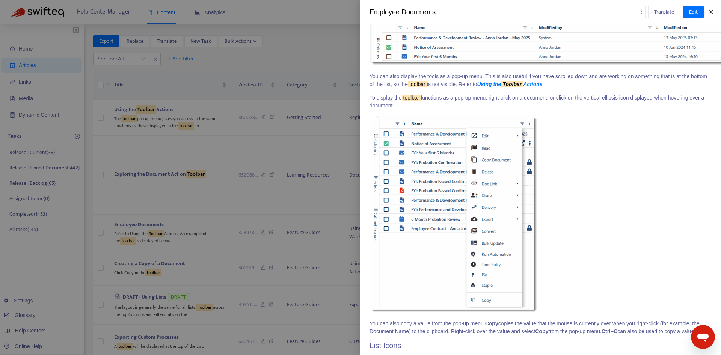
click at [714, 13] on icon "close" at bounding box center [712, 12] width 6 height 6
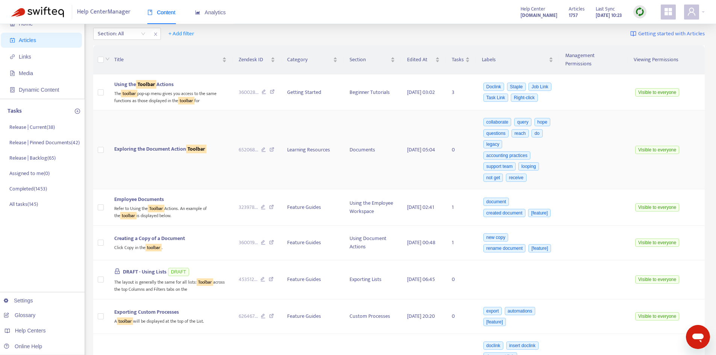
scroll to position [38, 0]
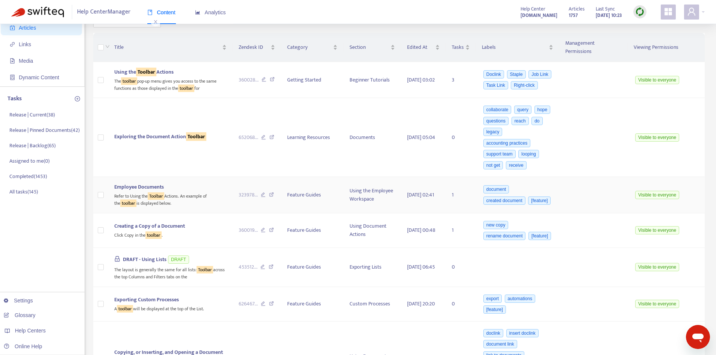
drag, startPoint x: 194, startPoint y: 165, endPoint x: 189, endPoint y: 164, distance: 5.1
click at [194, 183] on div "Employee Documents" at bounding box center [170, 187] width 112 height 8
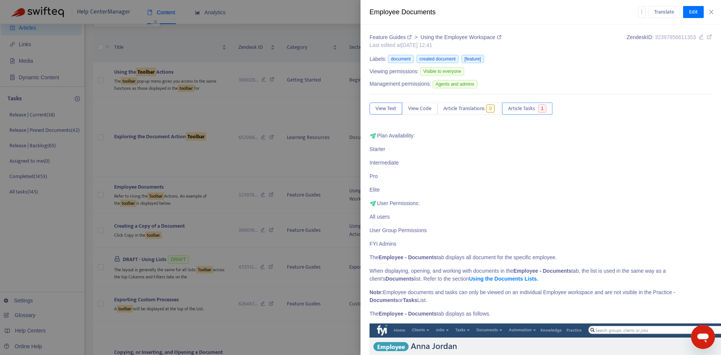
click at [532, 109] on span "Article Tasks" at bounding box center [521, 108] width 27 height 8
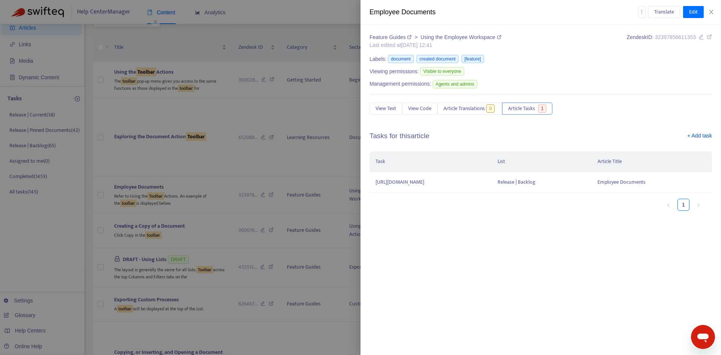
click at [697, 134] on link "+ Add task" at bounding box center [700, 137] width 25 height 11
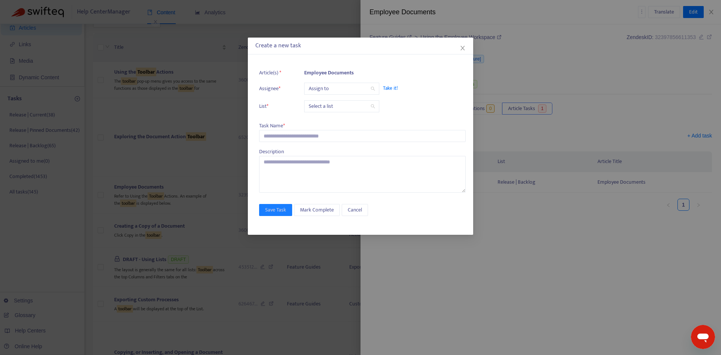
click at [338, 89] on input "search" at bounding box center [342, 88] width 66 height 11
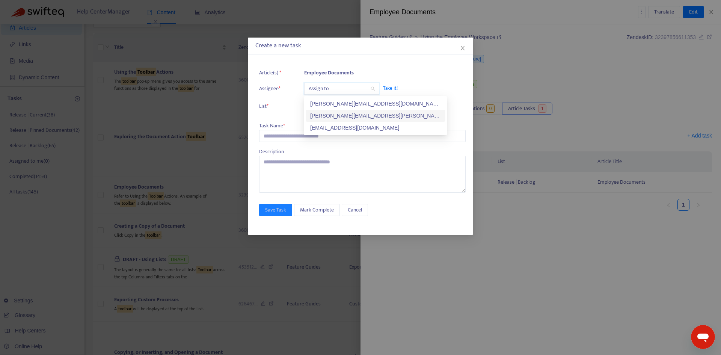
click at [326, 113] on div "robyn.cowe@fyi.app" at bounding box center [375, 116] width 131 height 8
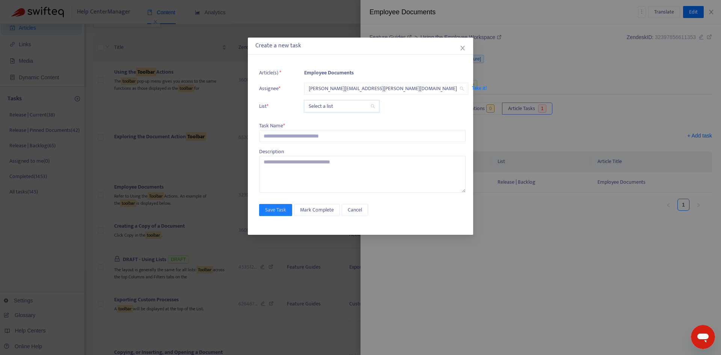
click at [322, 107] on input "search" at bounding box center [342, 106] width 66 height 11
click at [323, 118] on div "Release | Current" at bounding box center [375, 121] width 131 height 8
click at [293, 133] on input "text" at bounding box center [362, 136] width 207 height 12
paste input "**********"
type input "**********"
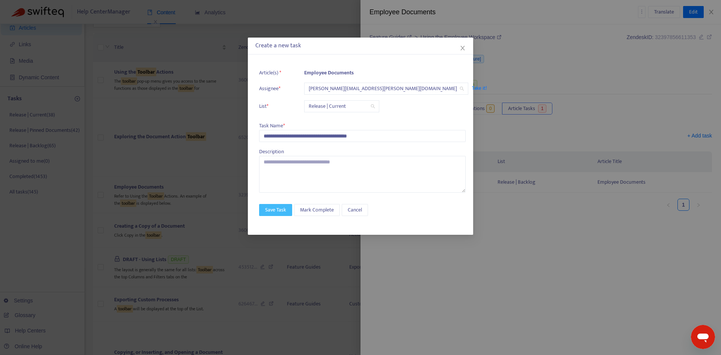
click at [285, 209] on span "Save Task" at bounding box center [275, 210] width 21 height 8
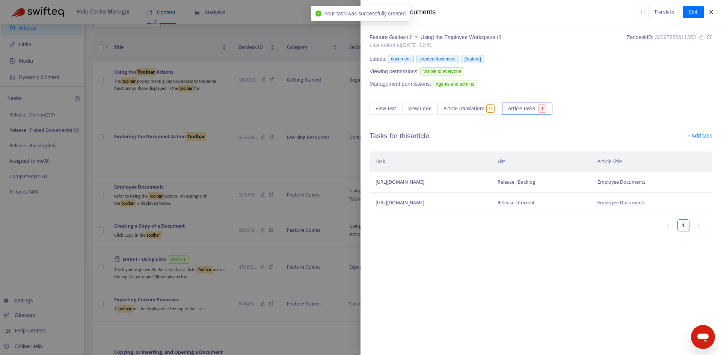
click at [713, 13] on icon "close" at bounding box center [711, 12] width 4 height 5
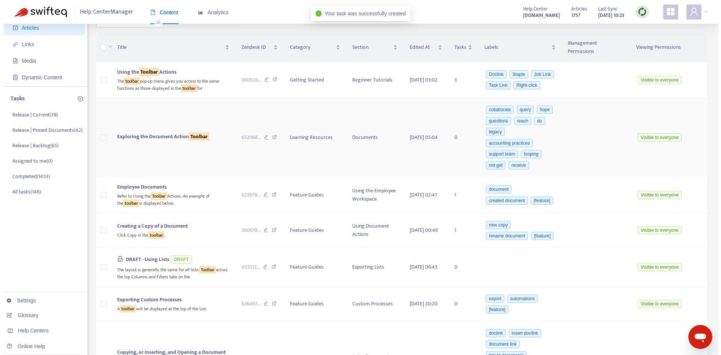
scroll to position [113, 0]
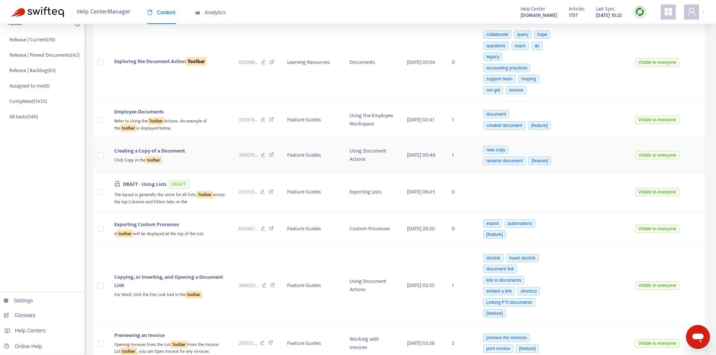
click at [193, 147] on div "Creating a Copy of a Document" at bounding box center [170, 151] width 112 height 8
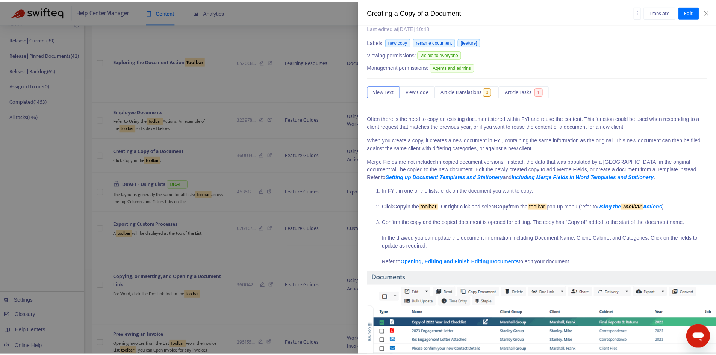
scroll to position [0, 0]
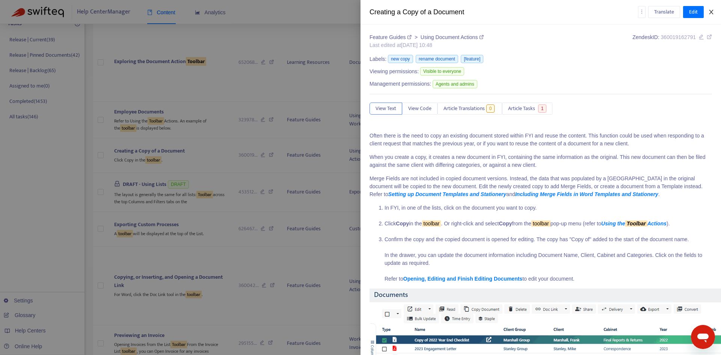
click at [714, 14] on icon "close" at bounding box center [712, 12] width 6 height 6
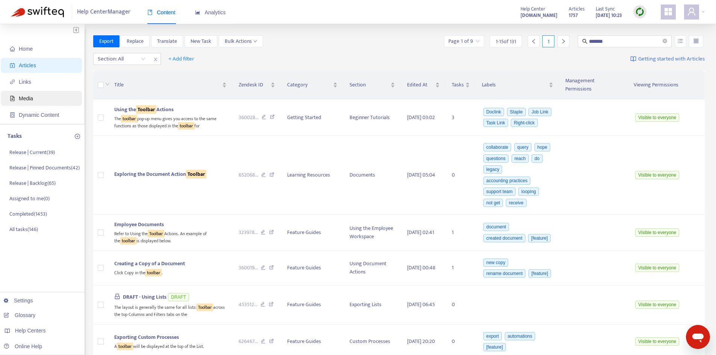
click at [42, 98] on span "Media" at bounding box center [43, 98] width 66 height 15
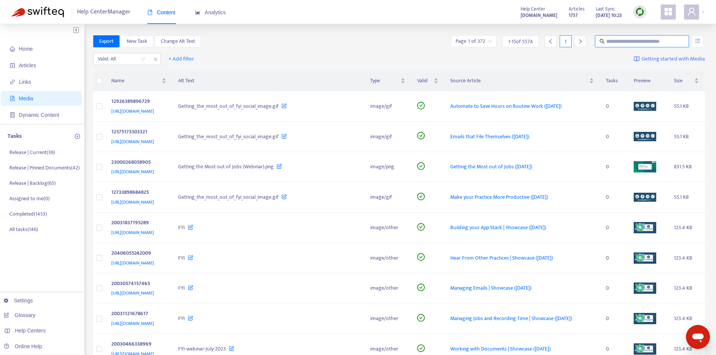
click at [623, 39] on input "text" at bounding box center [642, 41] width 72 height 8
type input "********"
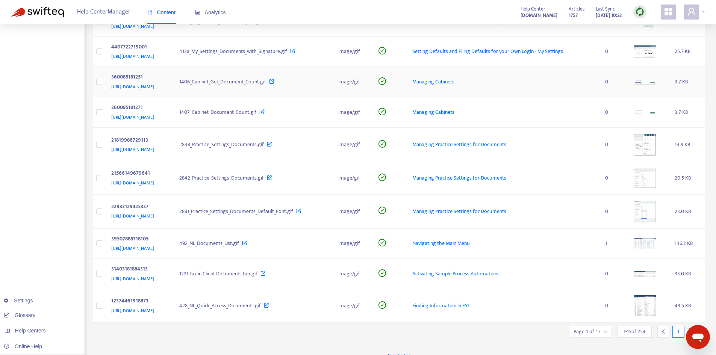
scroll to position [246, 0]
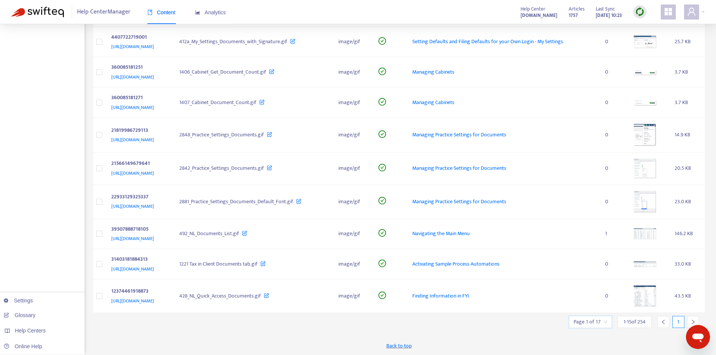
click at [606, 324] on input "search" at bounding box center [590, 321] width 34 height 11
click at [664, 303] on span "15" at bounding box center [673, 301] width 47 height 11
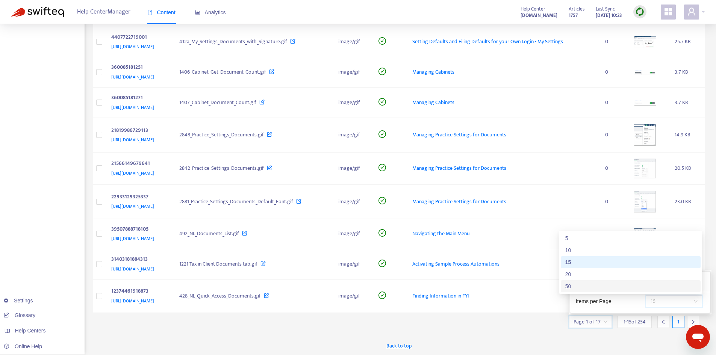
click at [571, 285] on div "50" at bounding box center [630, 286] width 131 height 8
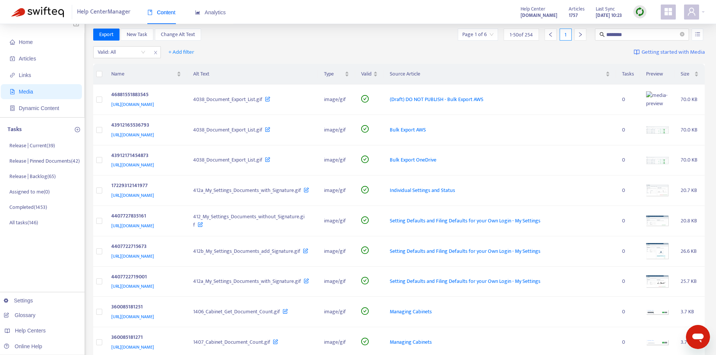
scroll to position [0, 0]
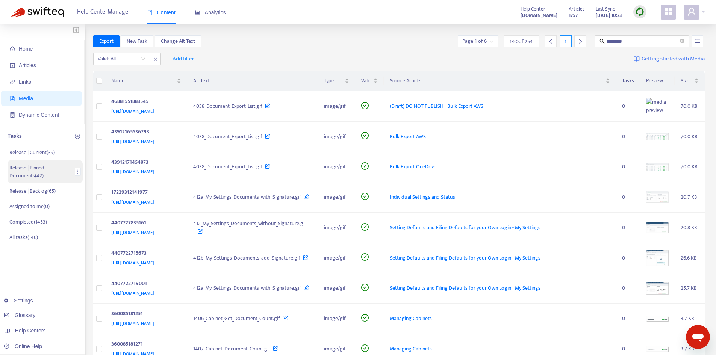
click at [51, 167] on p "Release | Pinned Documents ( 42 )" at bounding box center [40, 172] width 63 height 16
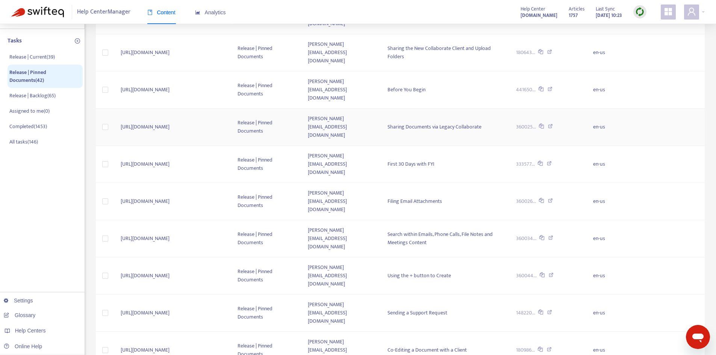
scroll to position [113, 0]
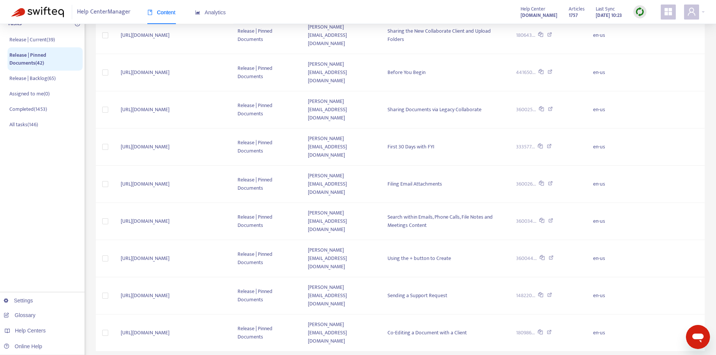
click at [572, 324] on span "10" at bounding box center [575, 323] width 47 height 11
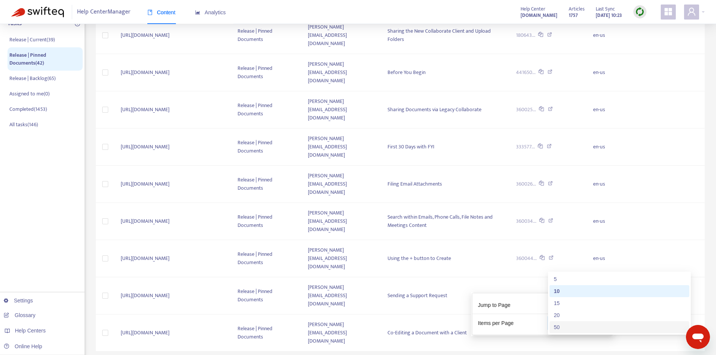
click at [560, 323] on div "50" at bounding box center [619, 327] width 131 height 8
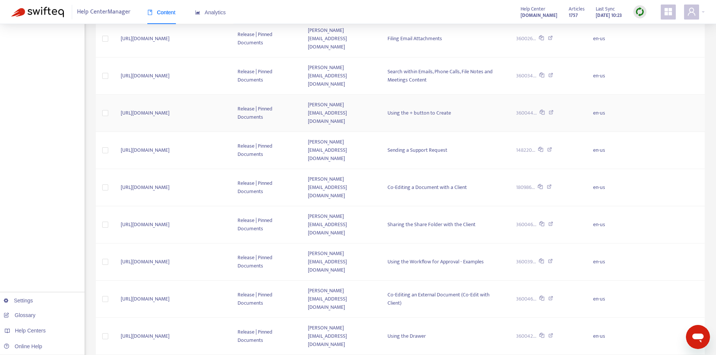
scroll to position [263, 0]
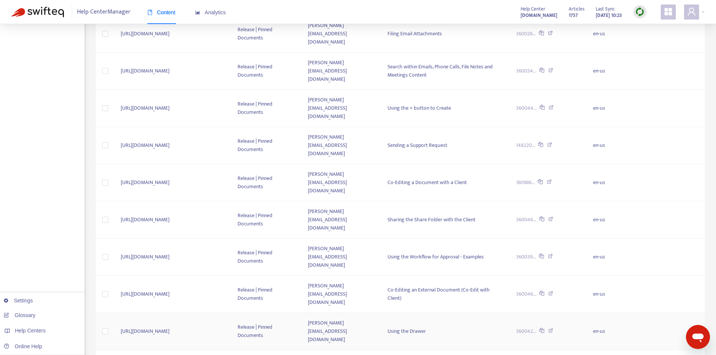
click at [474, 313] on td "Using the Drawer" at bounding box center [445, 331] width 129 height 37
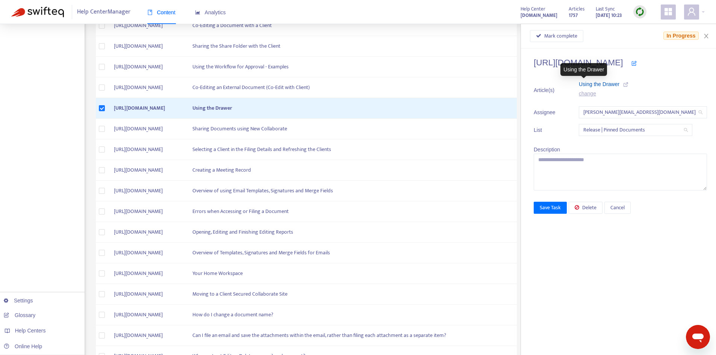
click at [584, 82] on span "Using the Drawer" at bounding box center [599, 84] width 41 height 6
click at [711, 36] on button "Close" at bounding box center [706, 36] width 11 height 7
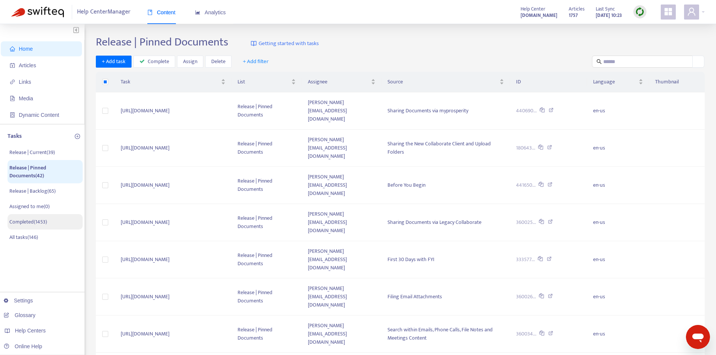
click at [35, 217] on li "Completed ( 1453 )" at bounding box center [45, 221] width 75 height 15
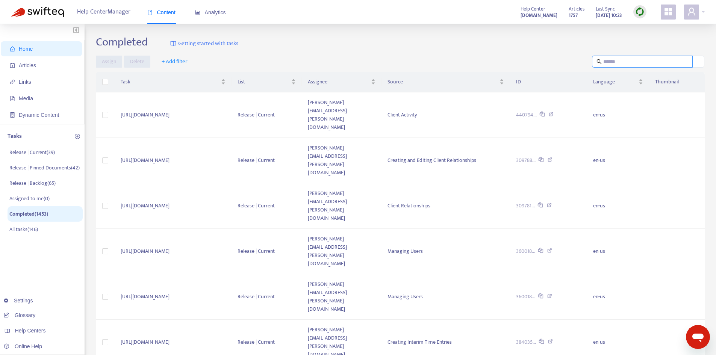
click at [629, 58] on input "text" at bounding box center [642, 61] width 79 height 8
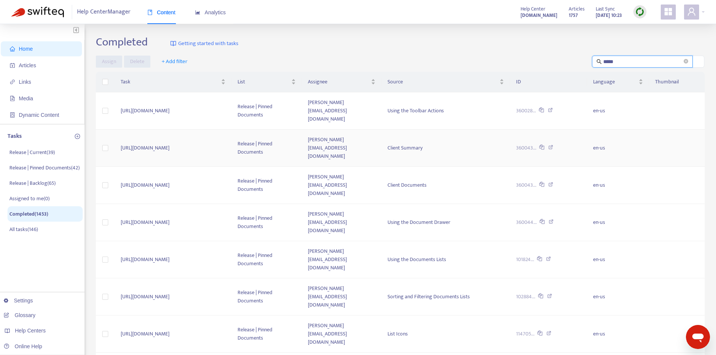
type input "*****"
click at [456, 140] on td "Client Summary" at bounding box center [445, 148] width 129 height 37
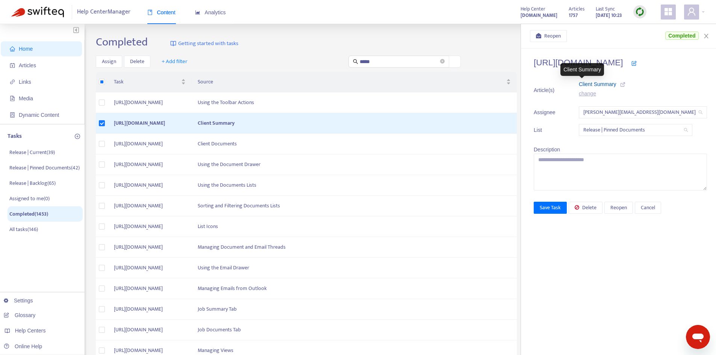
click at [586, 84] on span "Client Summary" at bounding box center [598, 84] width 38 height 6
click at [300, 143] on td "Client Documents" at bounding box center [354, 144] width 325 height 21
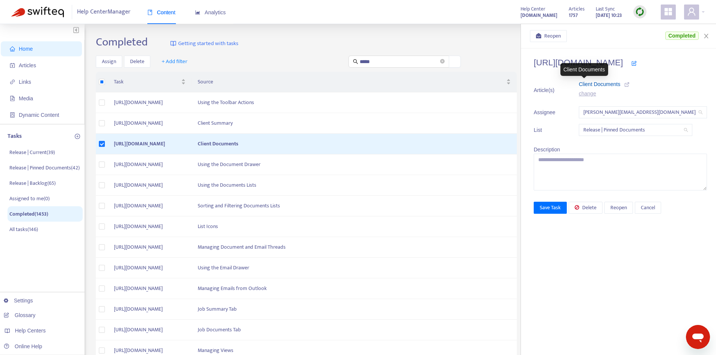
click at [591, 83] on span "Client Documents" at bounding box center [600, 84] width 42 height 6
click at [341, 165] on td "Using the Document Drawer" at bounding box center [354, 164] width 325 height 21
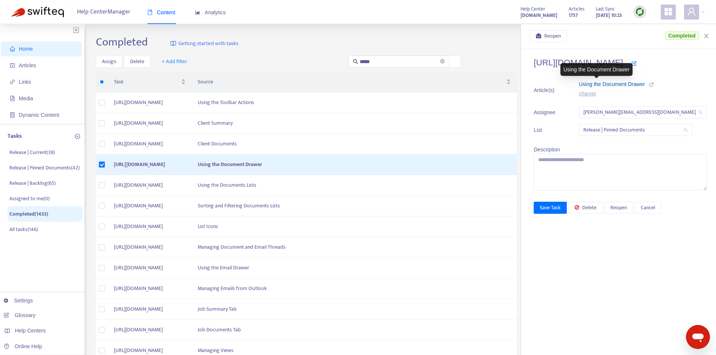
click at [587, 84] on span "Using the Document Drawer" at bounding box center [612, 84] width 66 height 6
click at [345, 185] on td "Using the Documents Lists" at bounding box center [354, 185] width 325 height 21
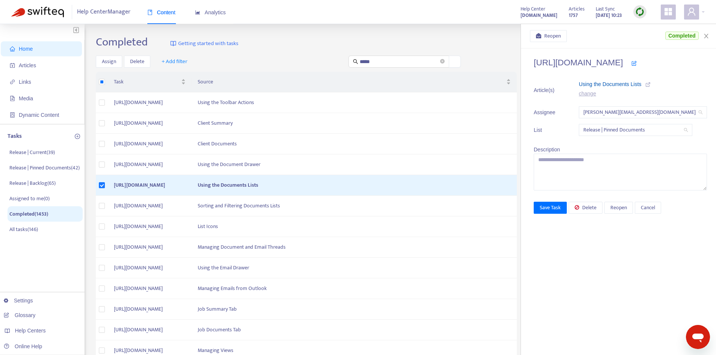
click at [584, 84] on span "Using the Documents Lists" at bounding box center [610, 84] width 63 height 6
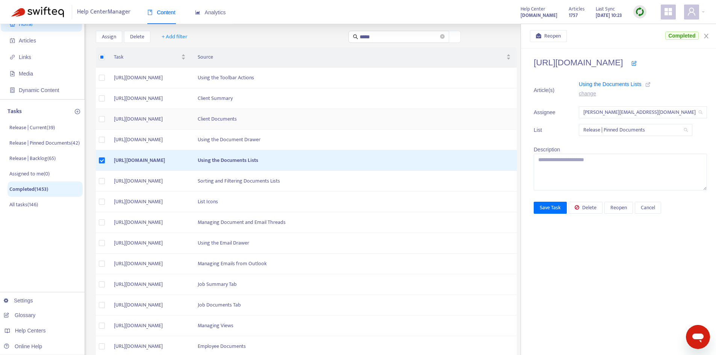
scroll to position [38, 0]
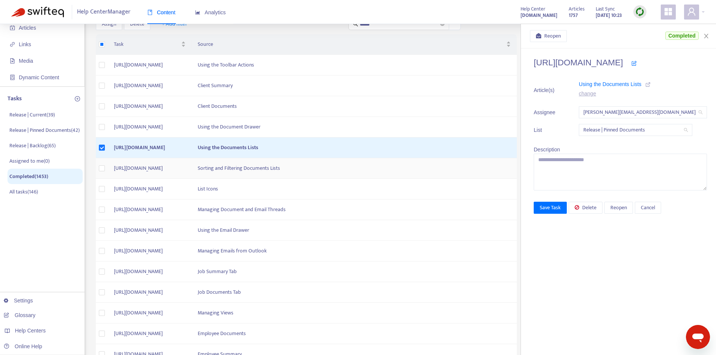
click at [346, 168] on td "Sorting and Filtering Documents Lists" at bounding box center [354, 168] width 325 height 21
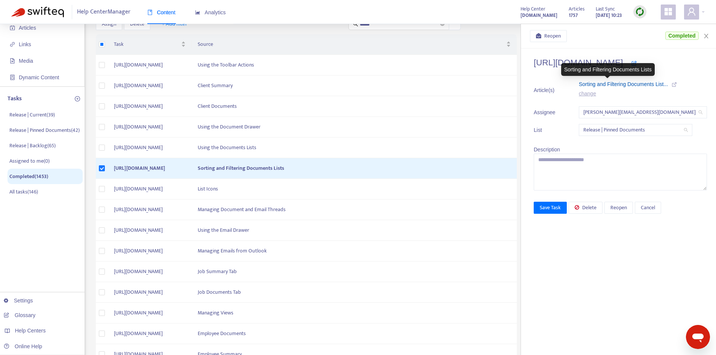
click at [597, 83] on span "Sorting and Filtering Documents List..." at bounding box center [623, 84] width 89 height 6
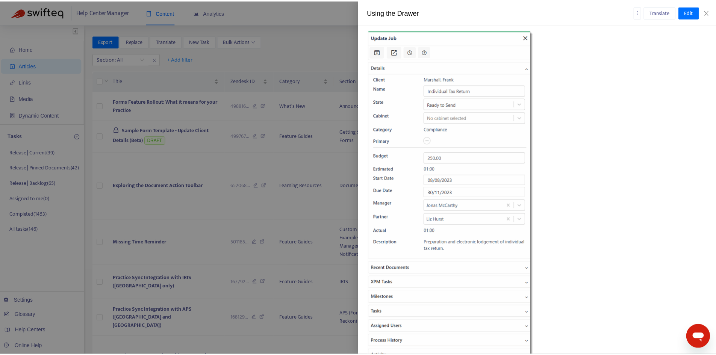
scroll to position [1398, 0]
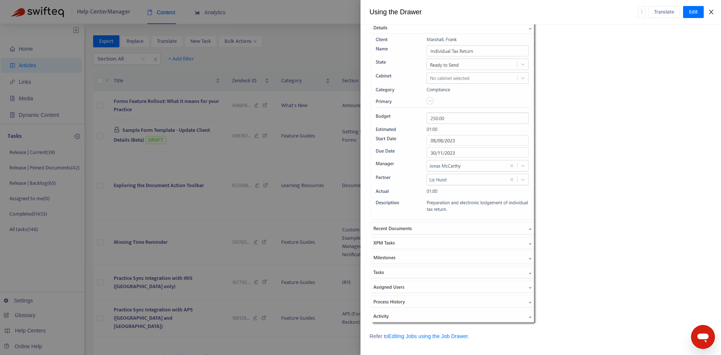
click at [712, 14] on icon "close" at bounding box center [712, 12] width 6 height 6
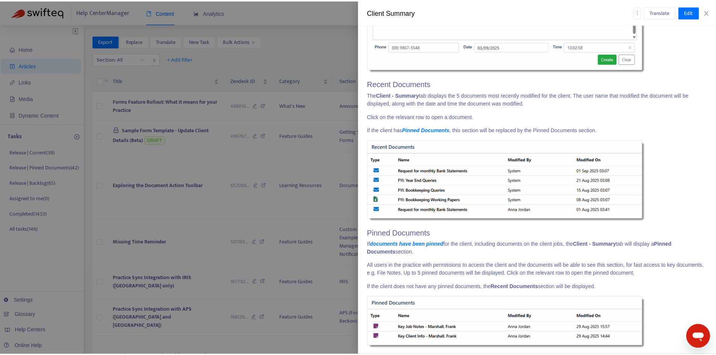
scroll to position [2319, 0]
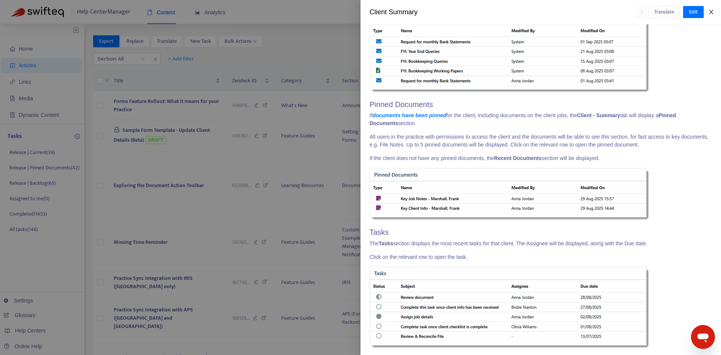
click at [711, 13] on icon "close" at bounding box center [711, 12] width 4 height 5
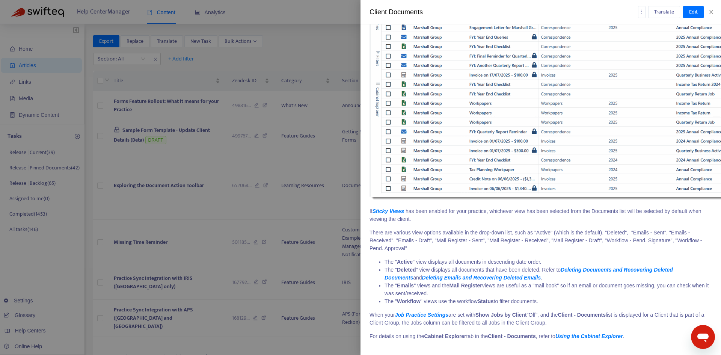
scroll to position [18, 0]
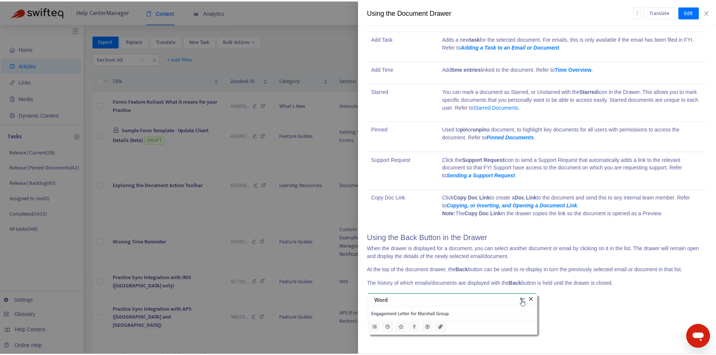
scroll to position [3058, 0]
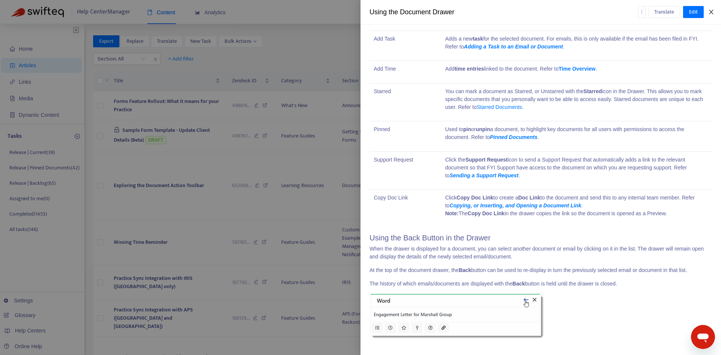
click at [711, 14] on icon "close" at bounding box center [712, 12] width 6 height 6
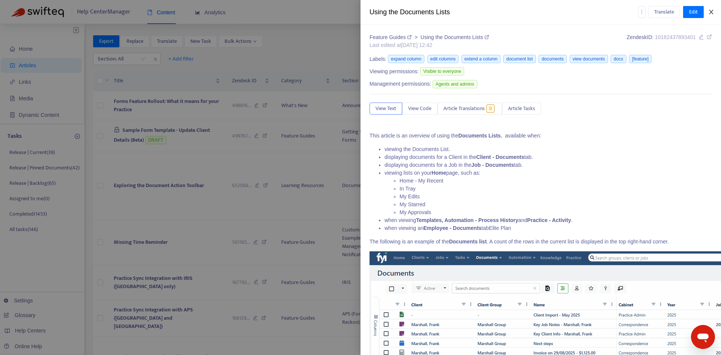
click at [712, 14] on icon "close" at bounding box center [712, 12] width 6 height 6
